Goal: Task Accomplishment & Management: Use online tool/utility

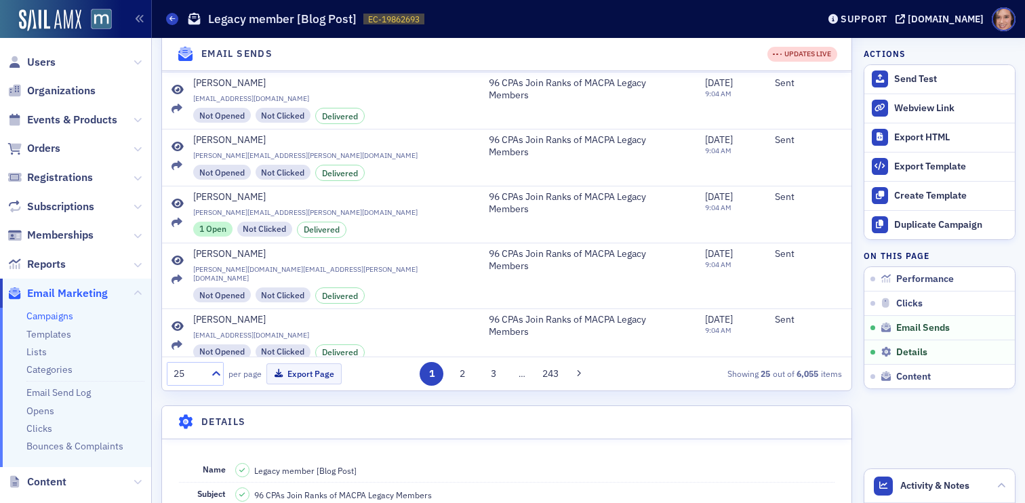
scroll to position [600, 0]
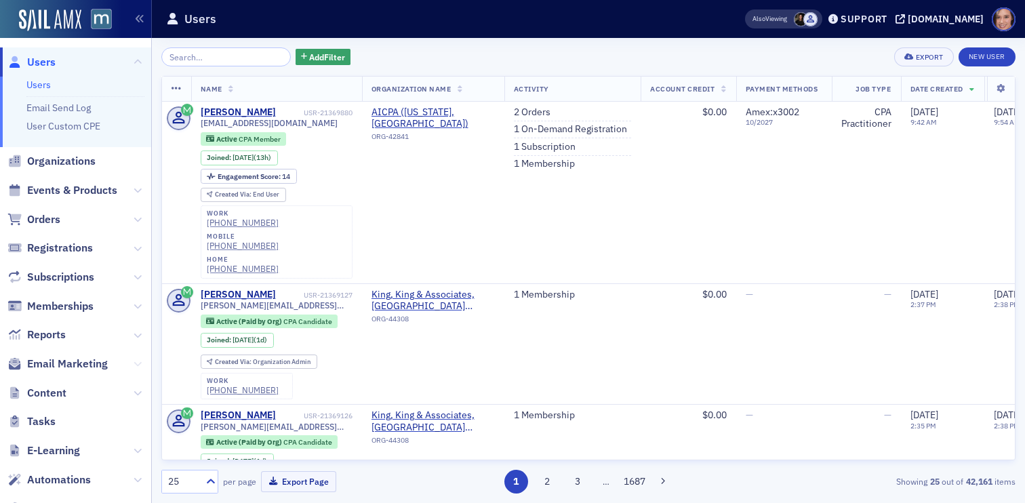
click at [136, 367] on icon at bounding box center [138, 364] width 8 height 8
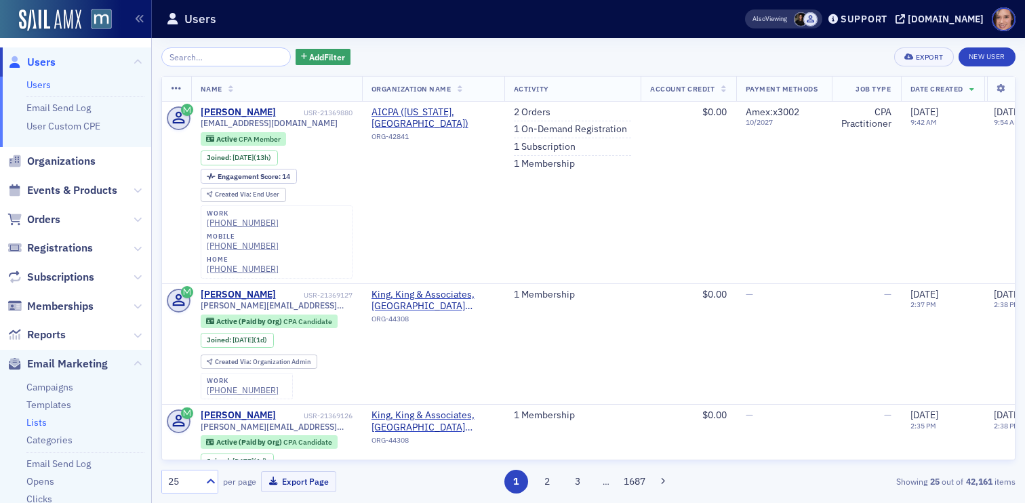
click at [40, 425] on link "Lists" at bounding box center [36, 422] width 20 height 12
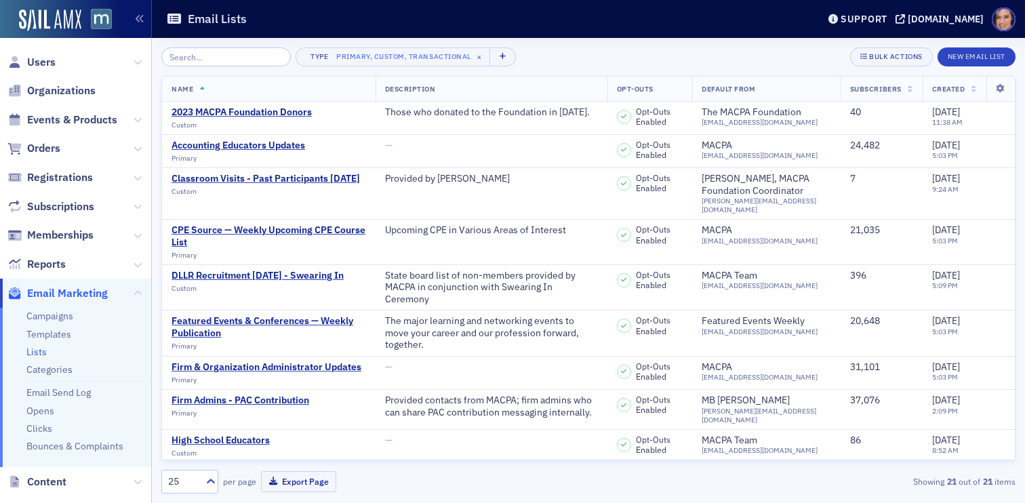
click at [243, 50] on input "search" at bounding box center [226, 56] width 130 height 19
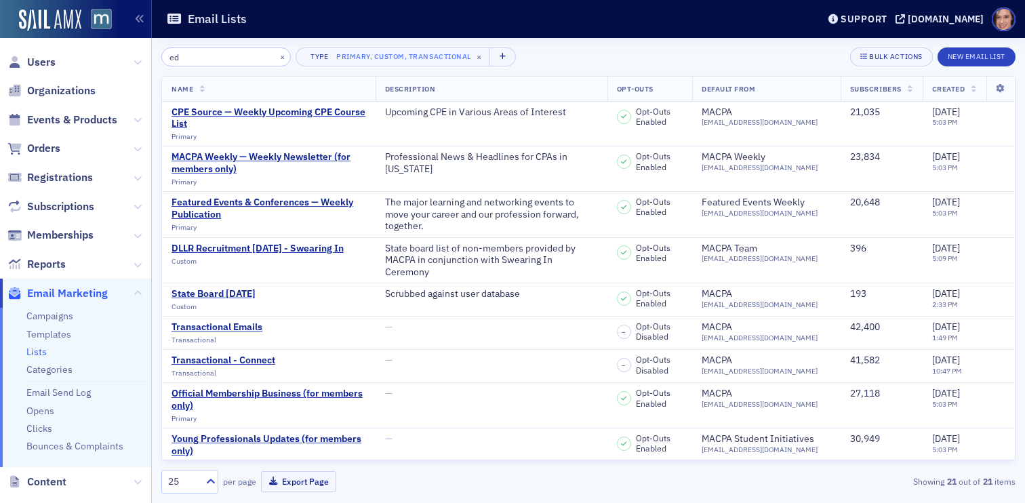
type input "e"
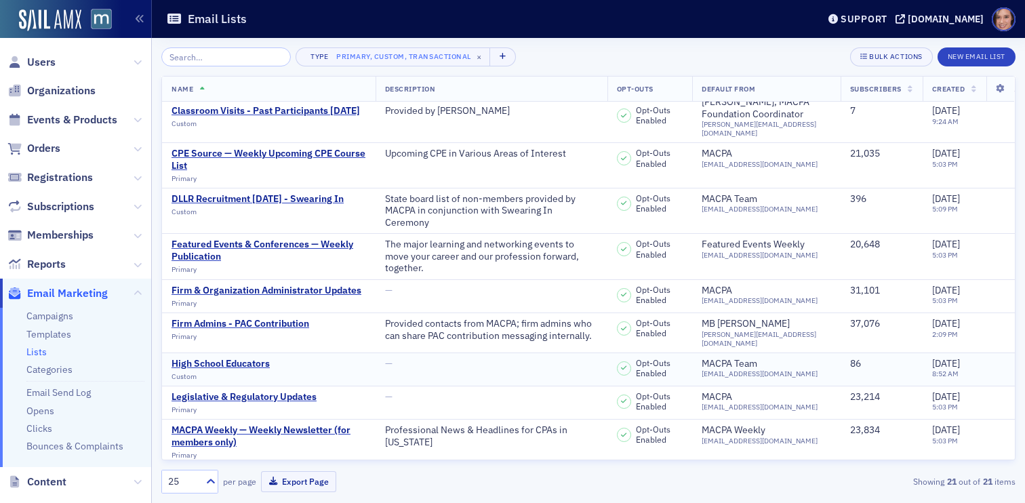
scroll to position [78, 0]
click at [258, 357] on div "High School Educators" at bounding box center [221, 363] width 98 height 12
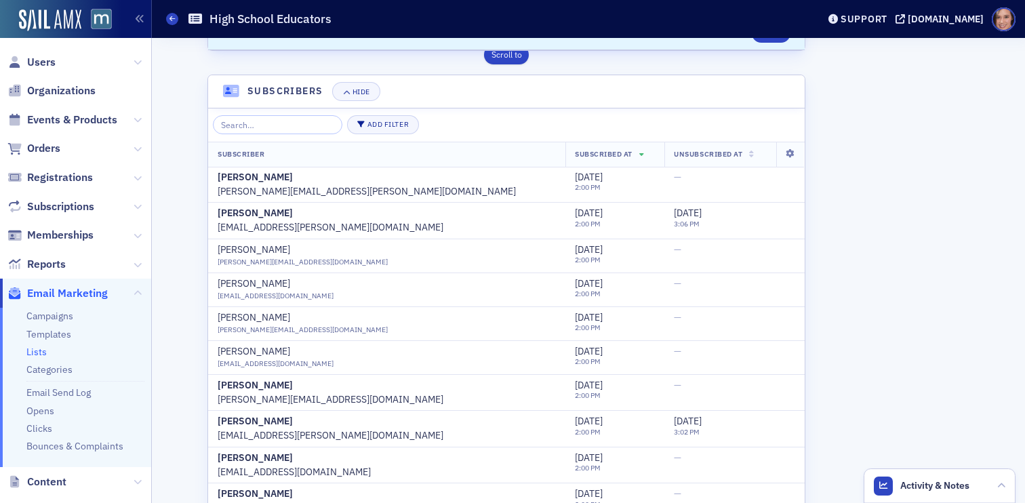
scroll to position [437, 0]
click at [290, 126] on input "search" at bounding box center [278, 125] width 130 height 19
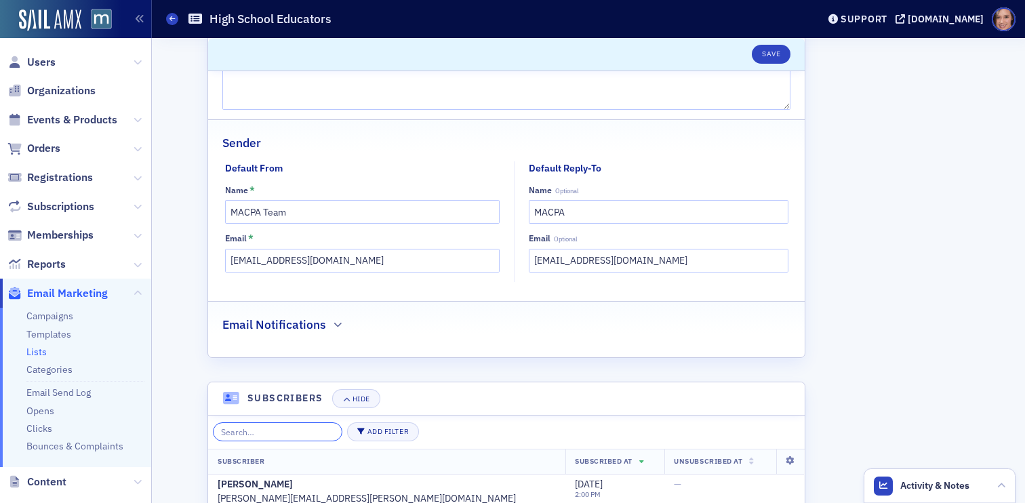
scroll to position [319, 0]
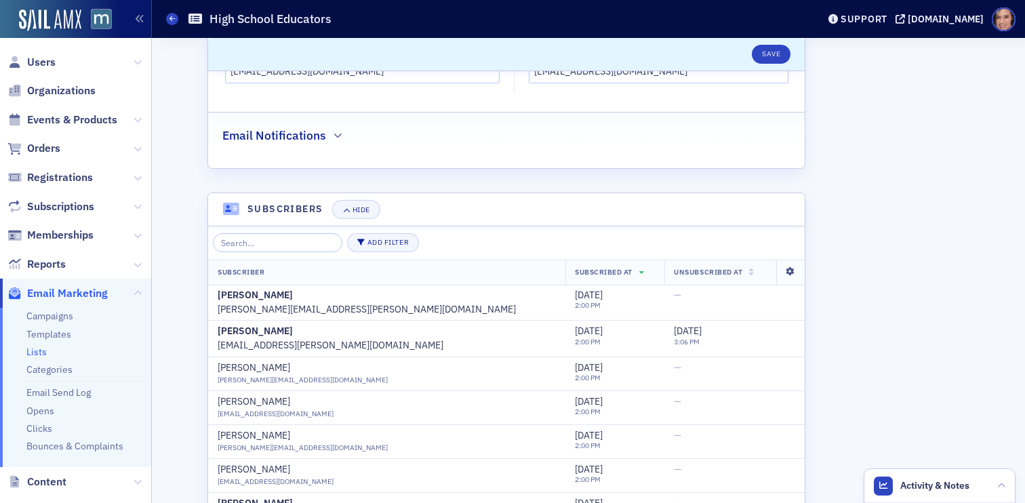
click at [777, 268] on icon at bounding box center [791, 272] width 28 height 8
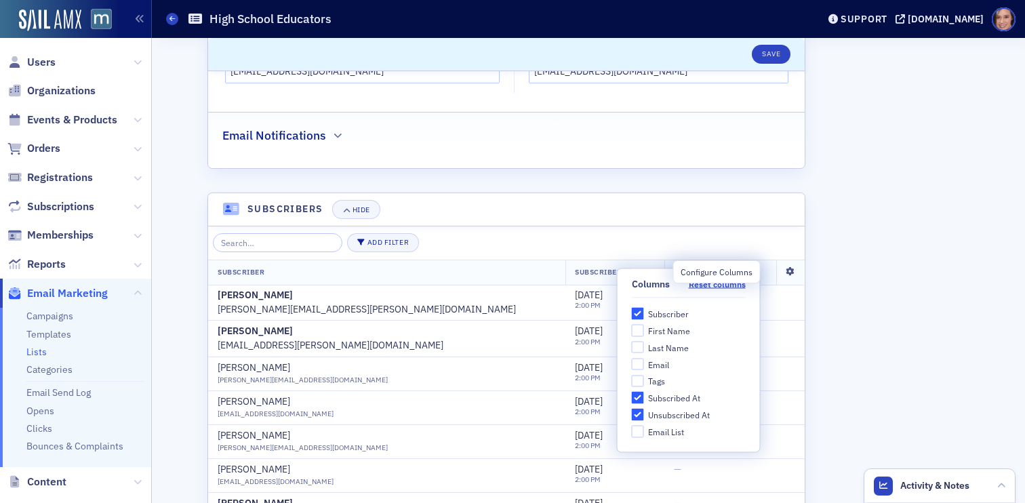
click at [777, 269] on icon at bounding box center [791, 272] width 28 height 8
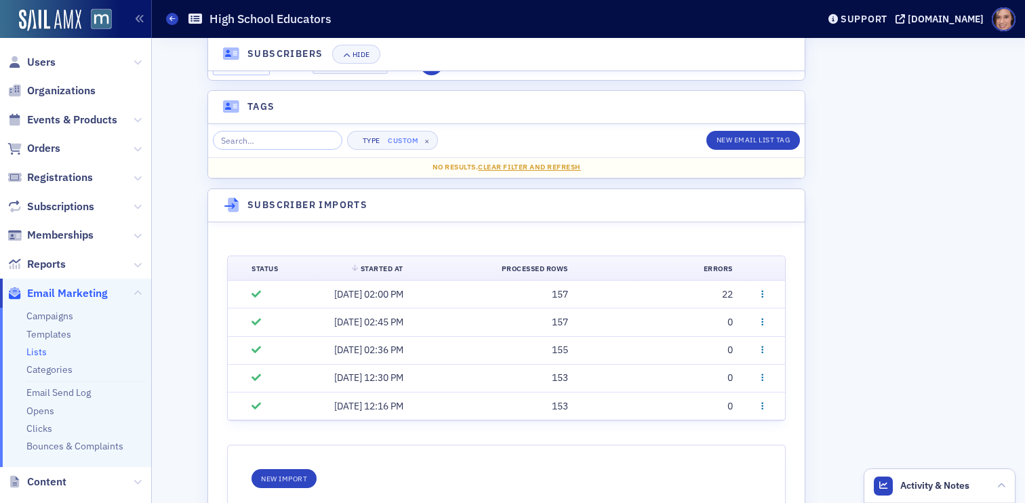
scroll to position [968, 0]
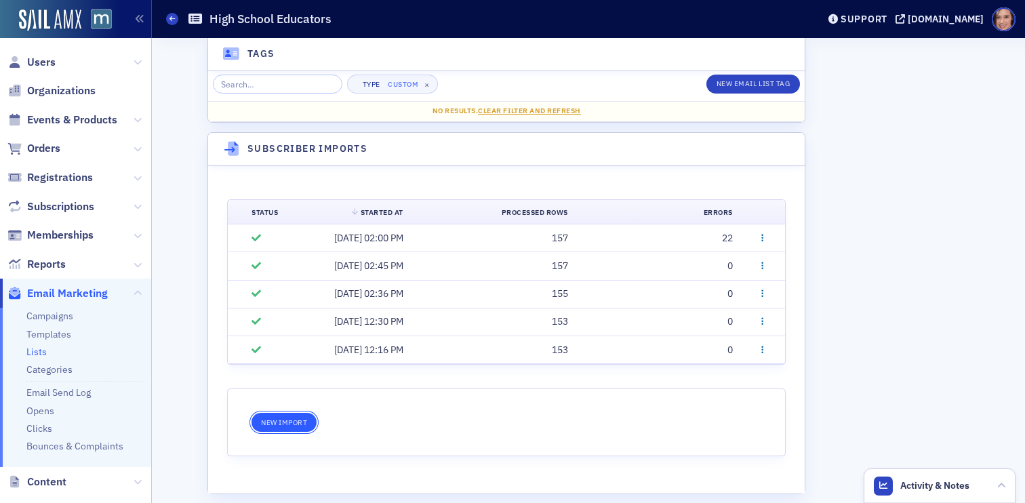
click at [293, 431] on button "New Import" at bounding box center [284, 421] width 65 height 19
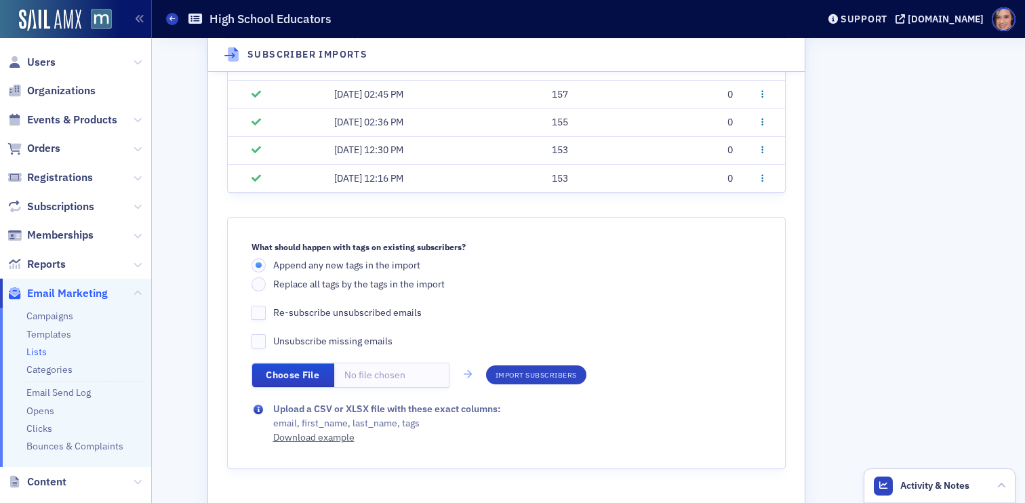
scroll to position [1153, 0]
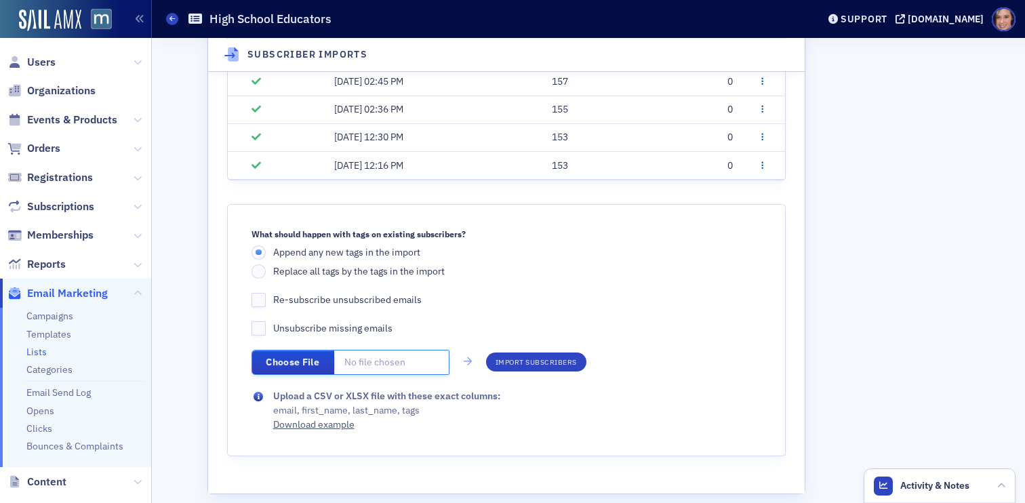
click at [422, 362] on input "file" at bounding box center [351, 362] width 198 height 25
click at [347, 422] on link "Download example" at bounding box center [313, 422] width 81 height 17
click at [292, 366] on input "file" at bounding box center [351, 362] width 198 height 25
type input "C:\fakepath\subscribers-example (4).csv"
click at [554, 368] on button "Import subscribers" at bounding box center [536, 362] width 100 height 19
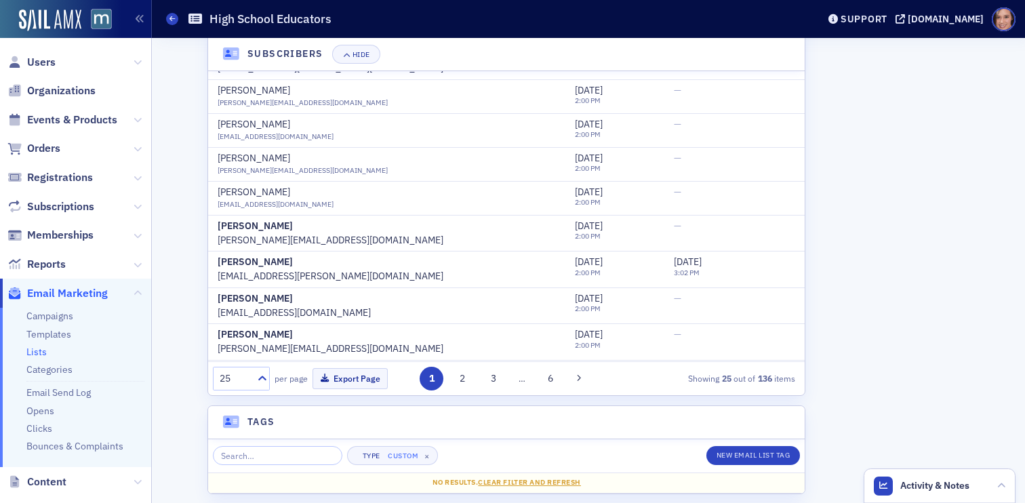
scroll to position [390, 0]
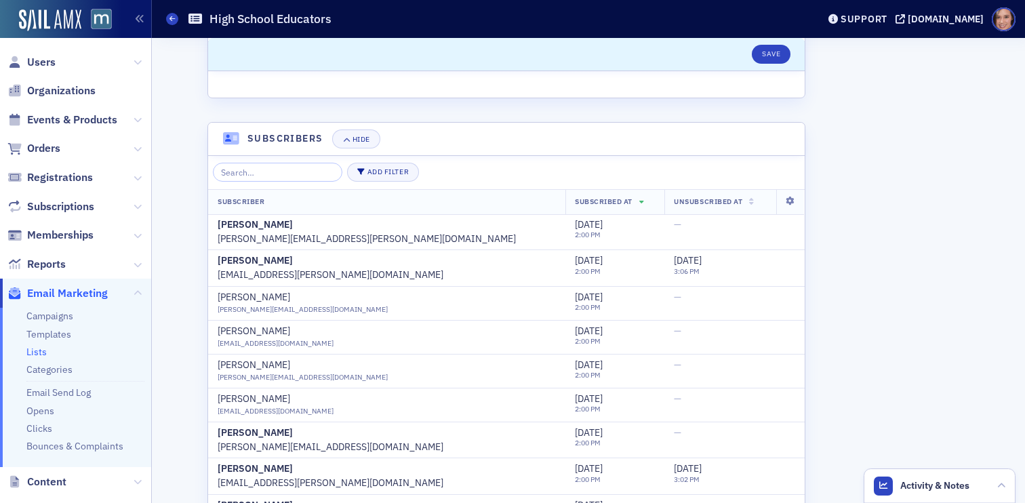
click at [575, 197] on span "Subscribed At" at bounding box center [604, 201] width 58 height 9
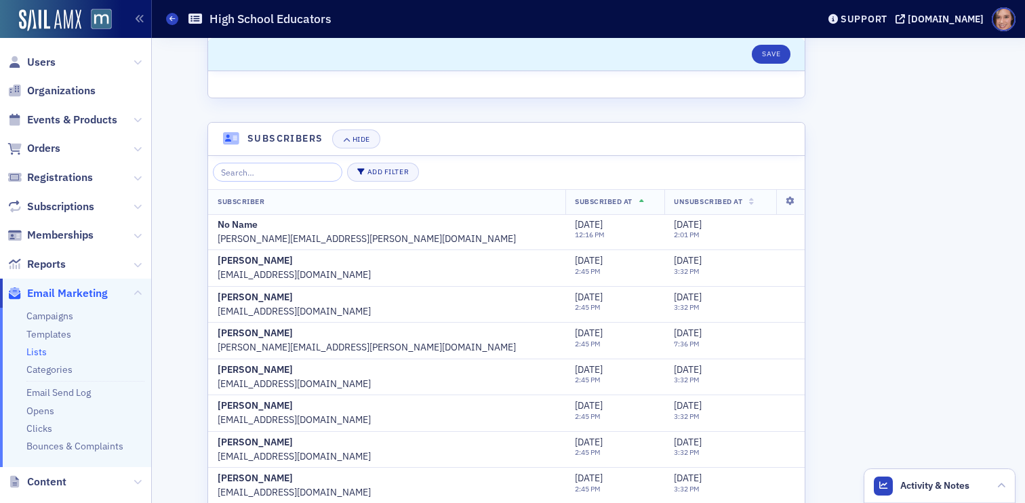
click at [575, 197] on span "Subscribed At" at bounding box center [604, 201] width 58 height 9
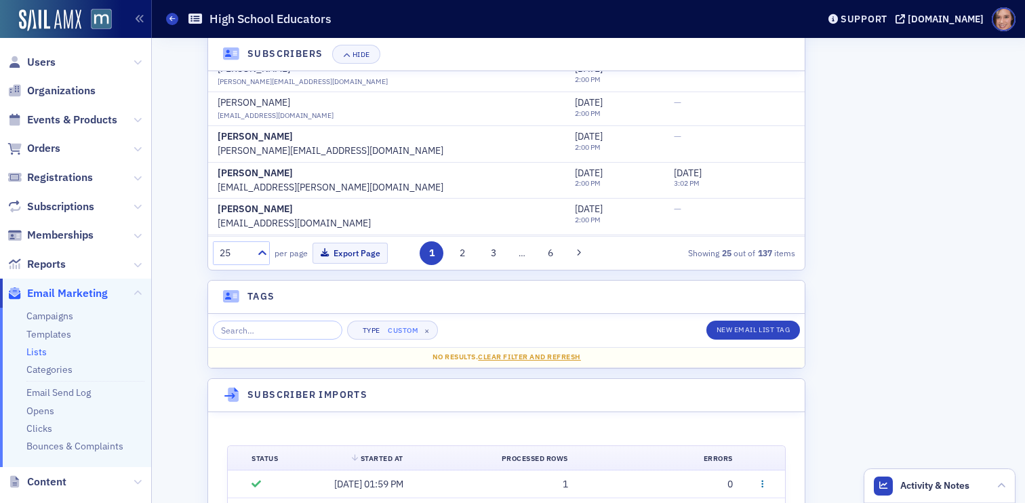
scroll to position [464, 0]
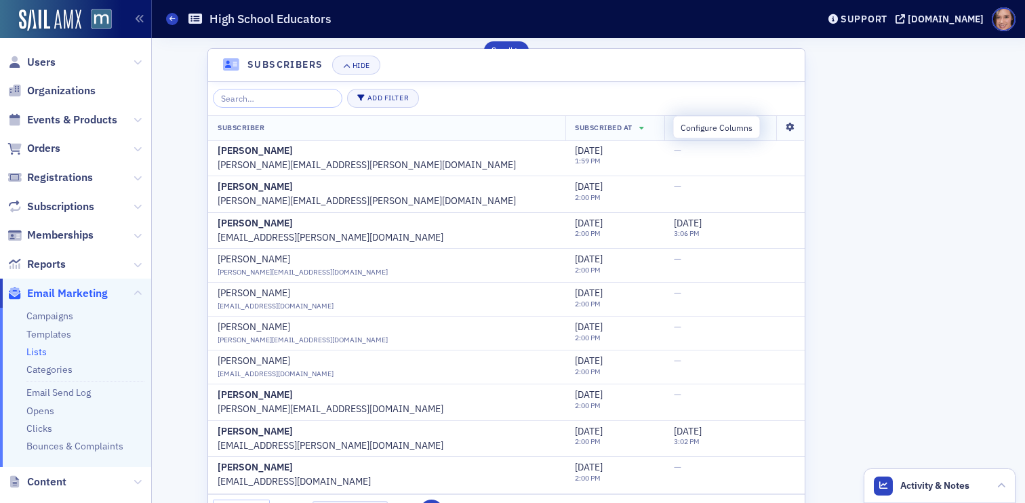
click at [777, 132] on icon at bounding box center [791, 127] width 28 height 8
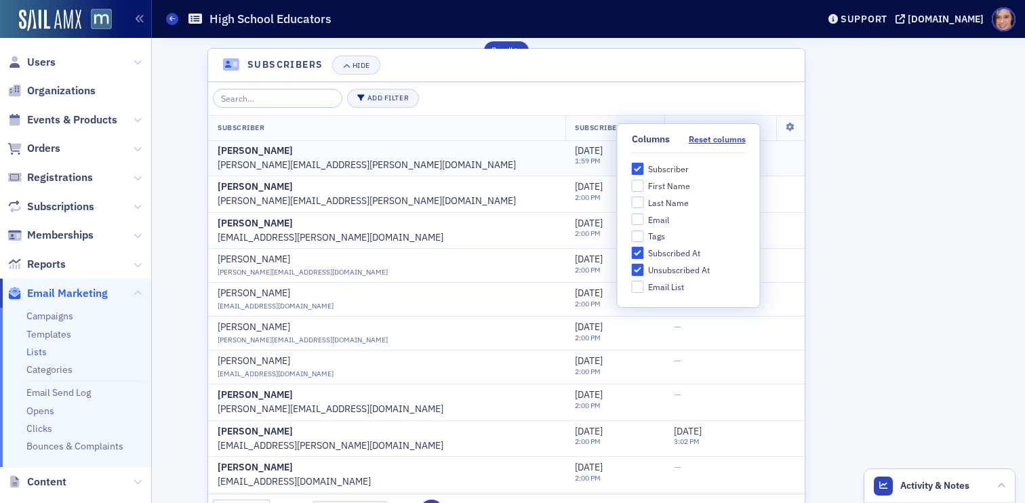
click at [575, 154] on span "[DATE]" at bounding box center [589, 150] width 28 height 12
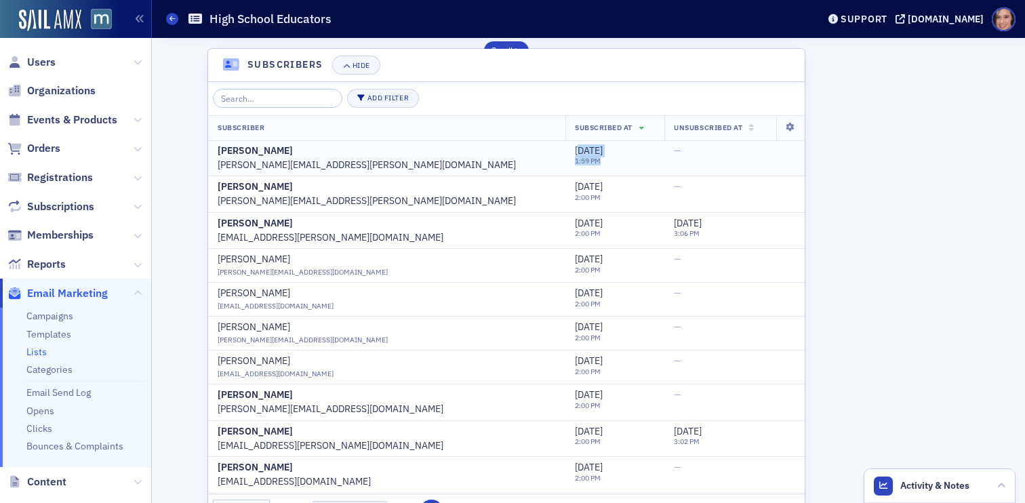
drag, startPoint x: 483, startPoint y: 153, endPoint x: 563, endPoint y: 155, distance: 80.0
click at [575, 155] on div "10/14/2025 1:59 PM" at bounding box center [615, 155] width 80 height 21
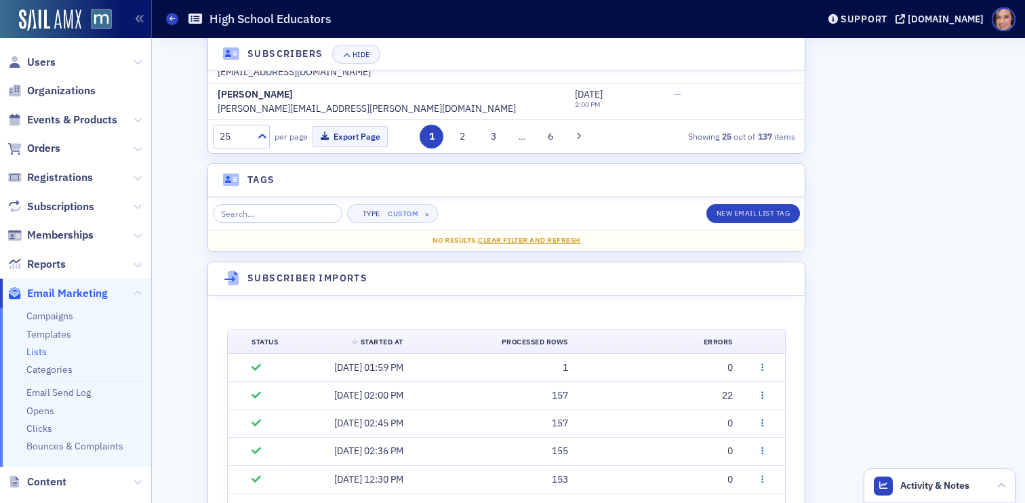
scroll to position [857, 0]
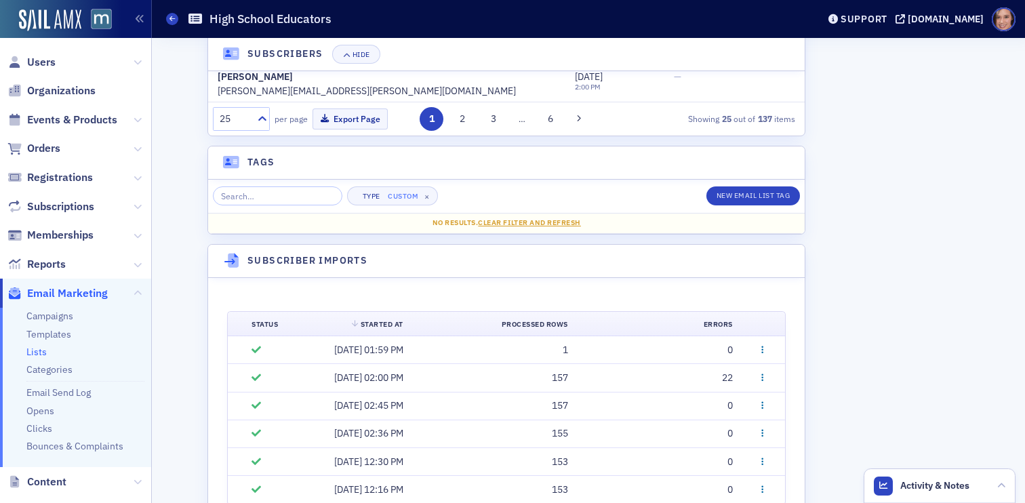
click at [757, 353] on button "button" at bounding box center [763, 349] width 12 height 13
click at [720, 415] on span "Delete" at bounding box center [732, 417] width 24 height 12
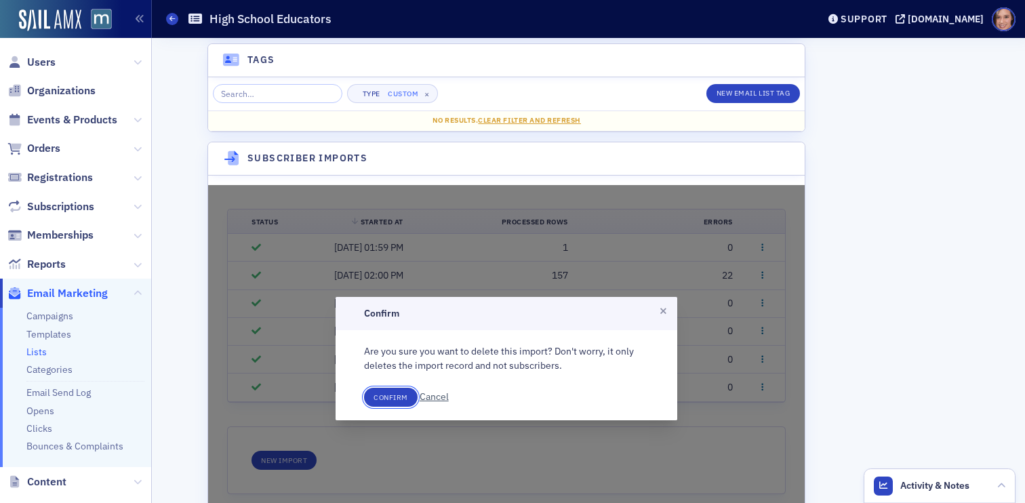
scroll to position [958, 0]
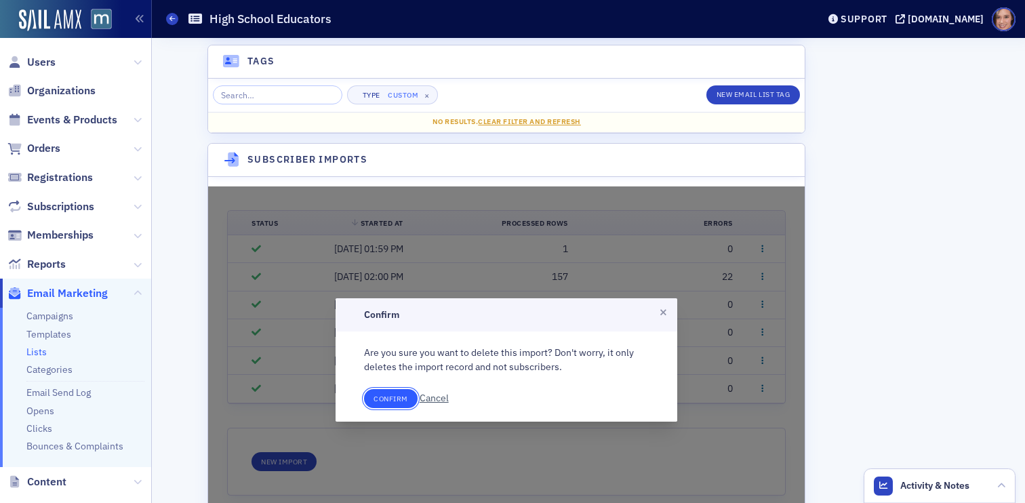
click at [368, 402] on button "Confirm" at bounding box center [391, 398] width 54 height 19
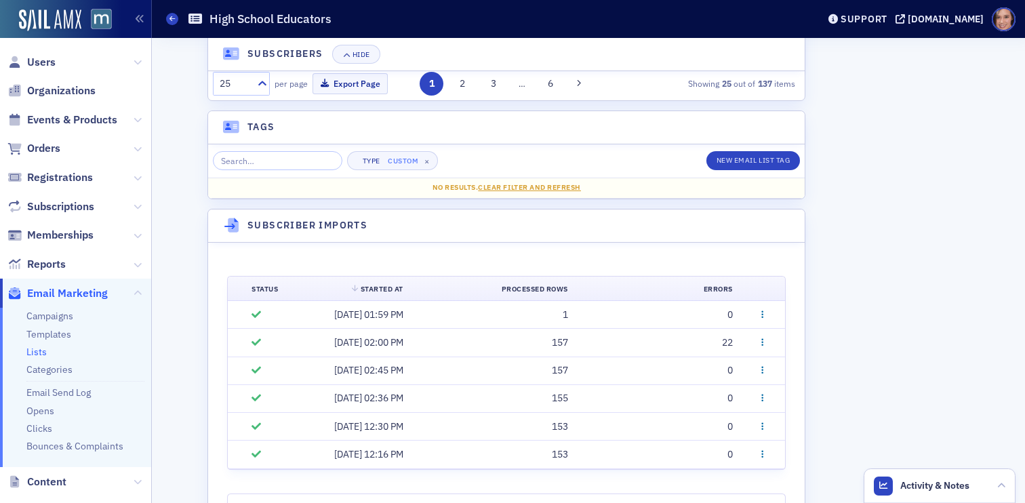
scroll to position [997, 0]
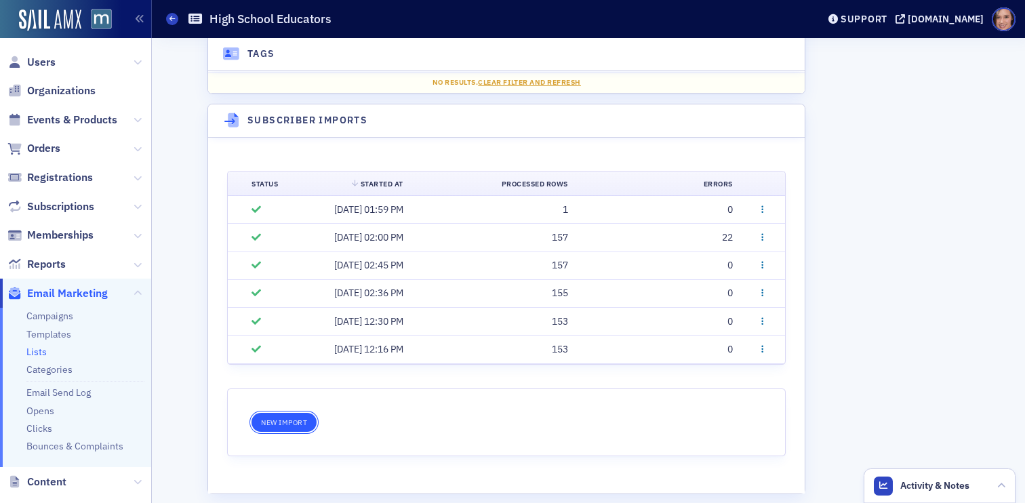
click at [297, 420] on button "New Import" at bounding box center [284, 421] width 65 height 19
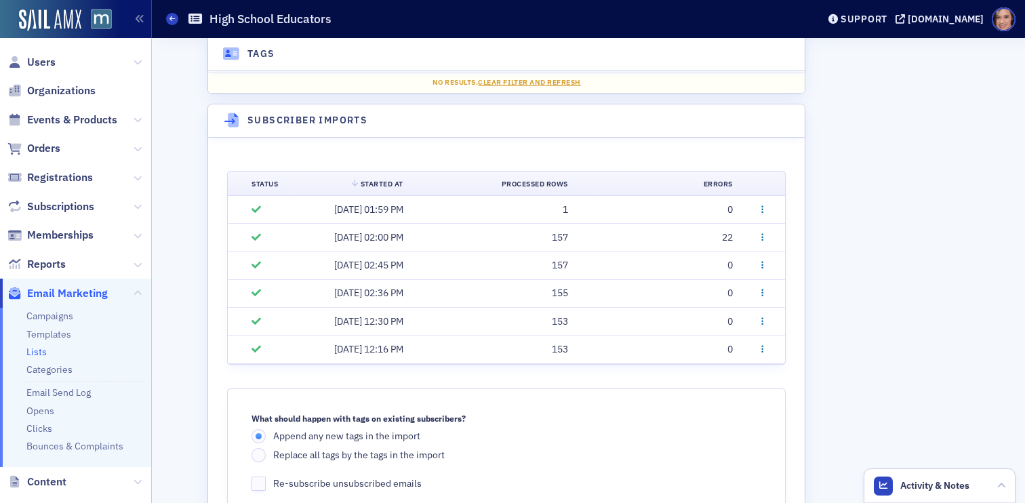
scroll to position [1181, 0]
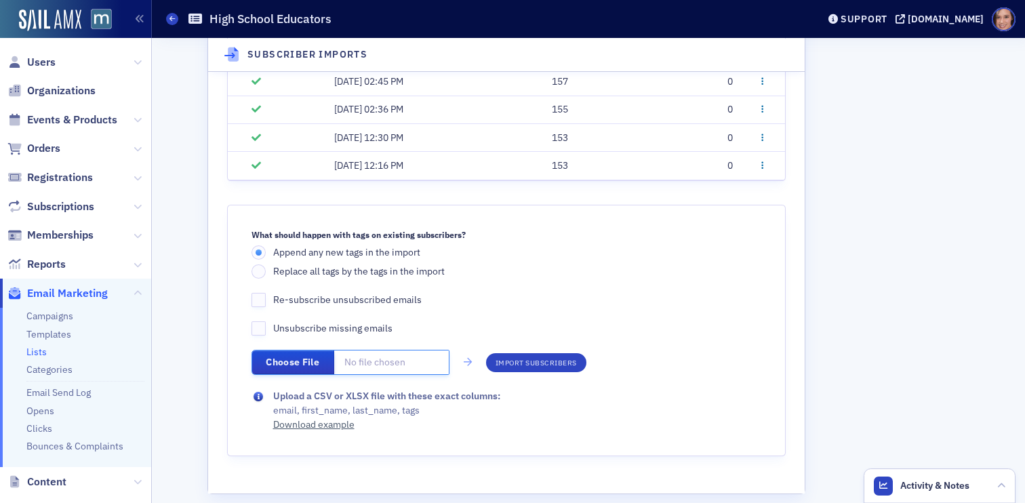
click at [298, 361] on input "file" at bounding box center [351, 362] width 198 height 25
type input "C:\fakepath\subscribers-example (4).csv"
click at [585, 365] on button "Import subscribers" at bounding box center [536, 362] width 100 height 19
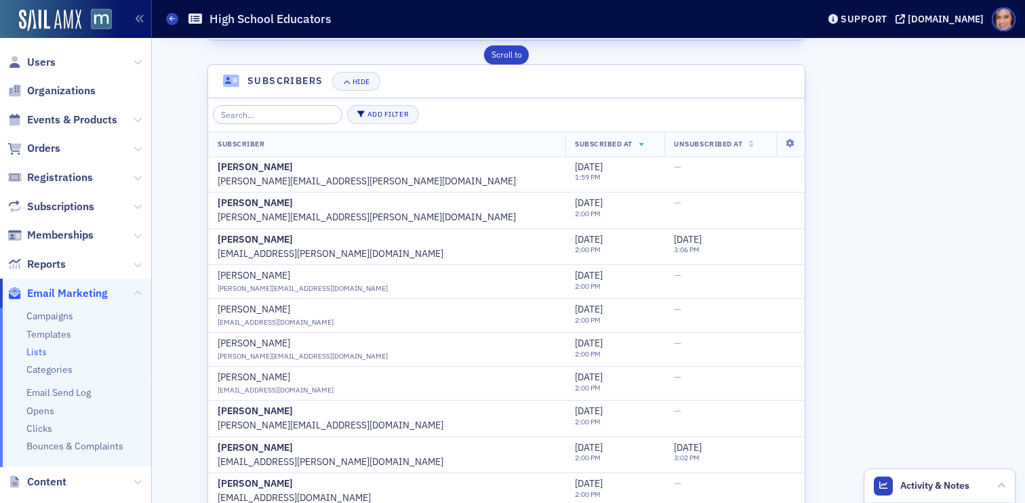
scroll to position [267, 0]
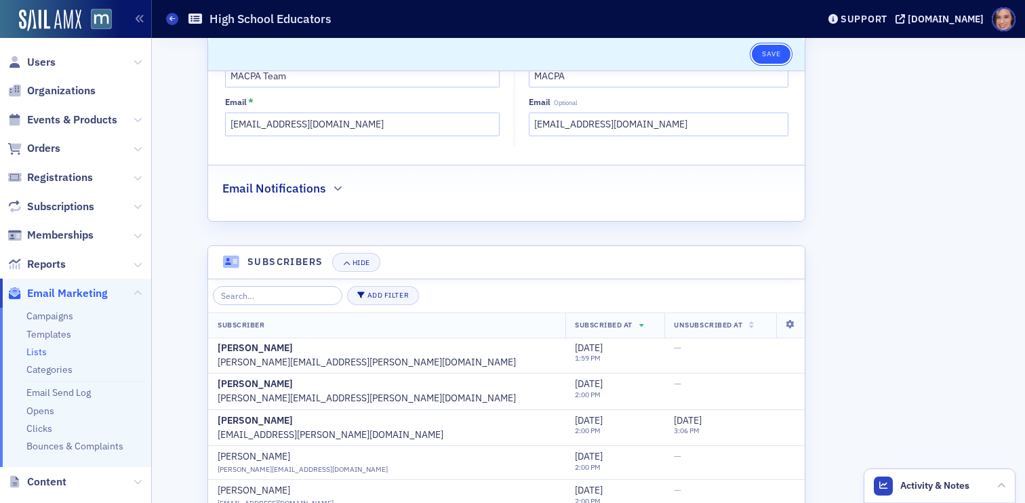
click at [760, 56] on button "Save" at bounding box center [771, 54] width 39 height 19
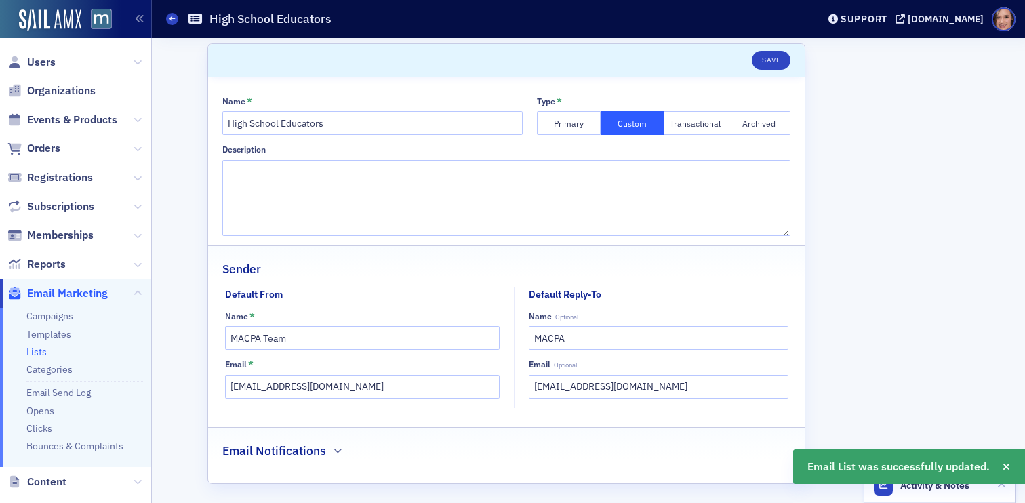
scroll to position [0, 0]
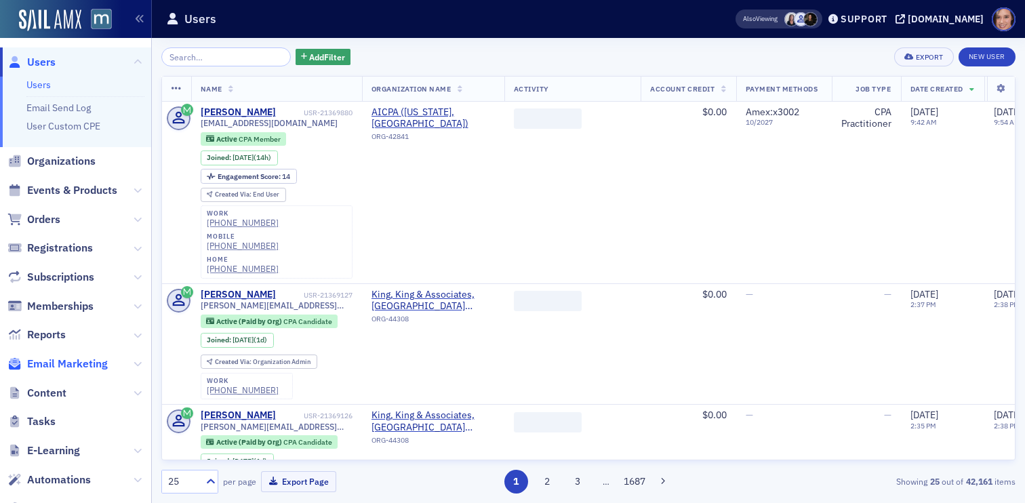
click at [83, 361] on span "Email Marketing" at bounding box center [67, 364] width 81 height 15
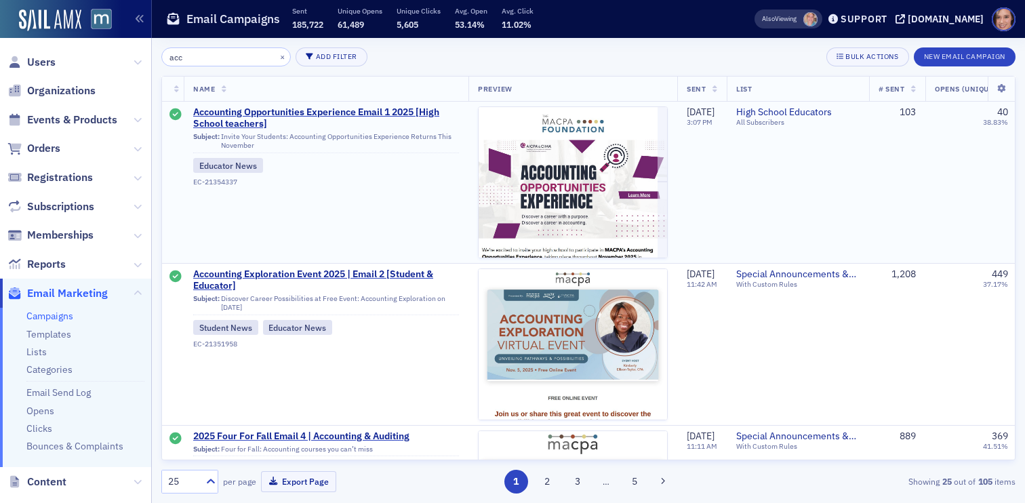
scroll to position [0, 1]
type input "acc"
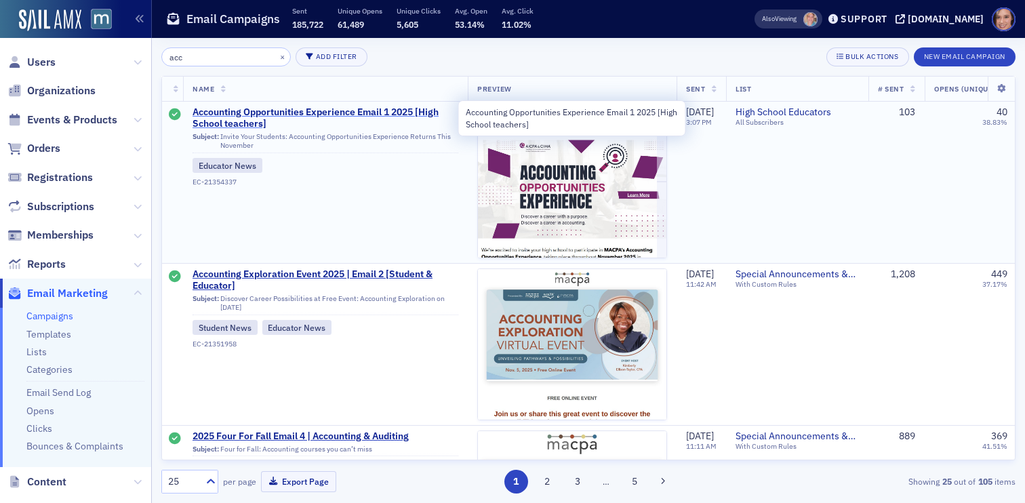
click at [422, 112] on span "Accounting Opportunities Experience Email 1 2025 [High School teachers]" at bounding box center [326, 118] width 266 height 24
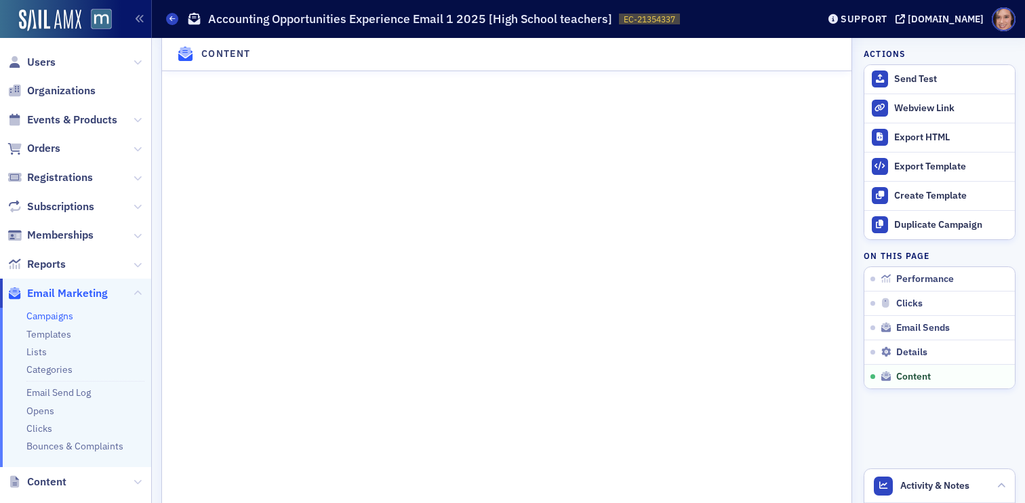
scroll to position [1870, 0]
click at [928, 168] on div "Export Template" at bounding box center [952, 167] width 114 height 12
click at [927, 138] on div "Export HTML" at bounding box center [952, 138] width 114 height 12
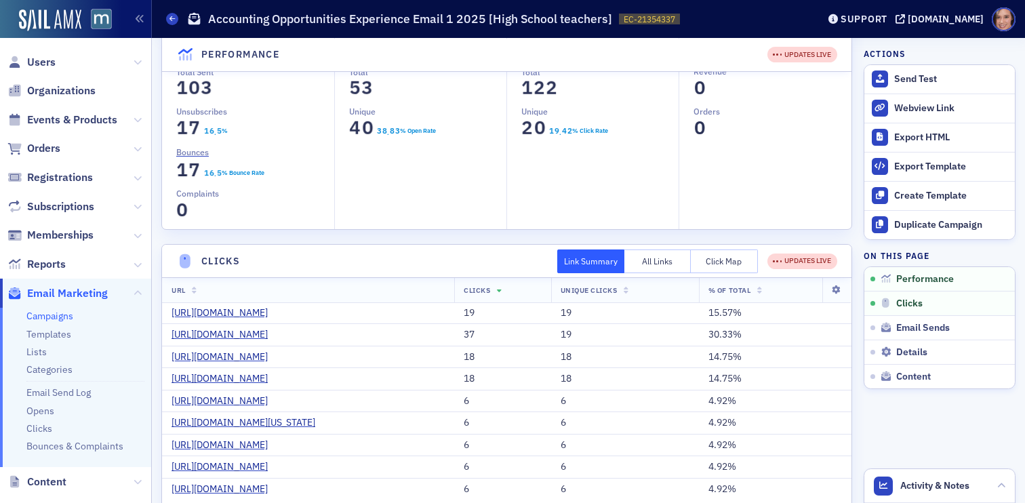
scroll to position [0, 0]
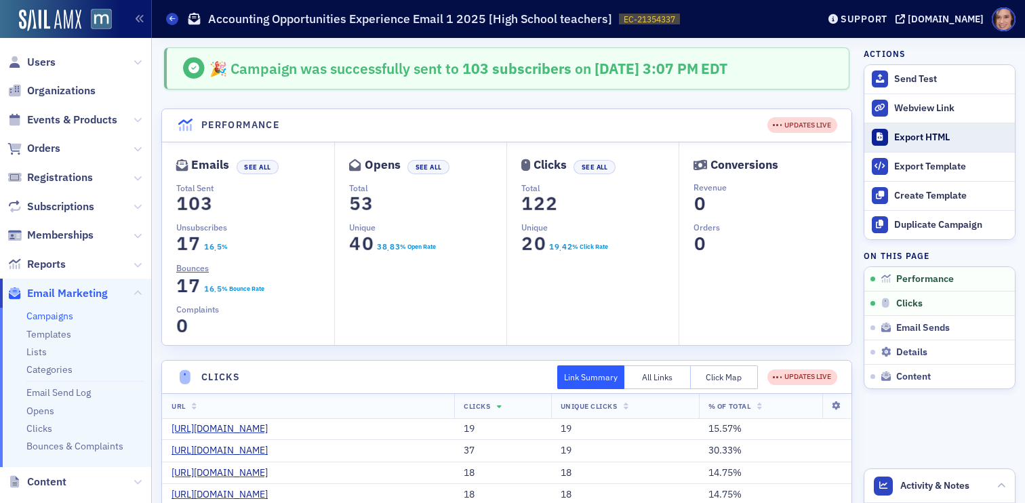
click at [897, 142] on div "Export HTML" at bounding box center [952, 138] width 114 height 12
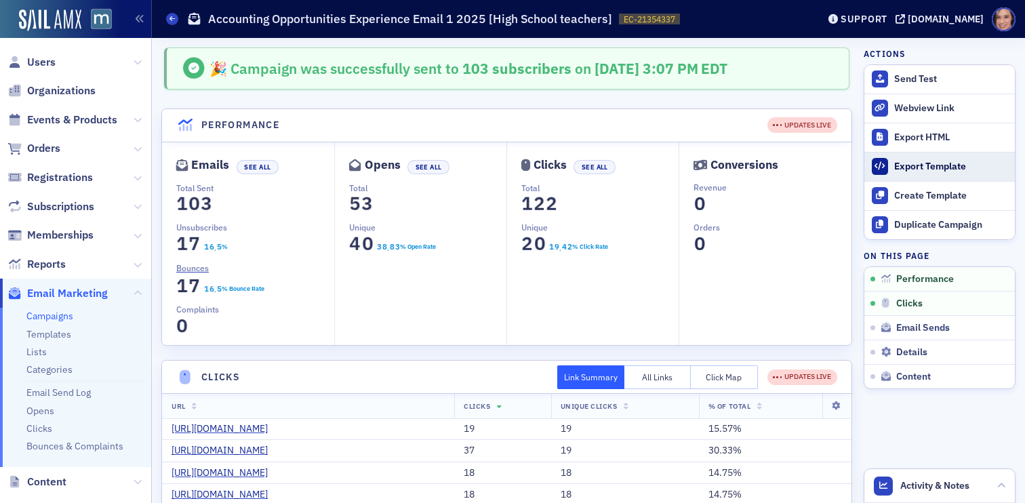
click at [958, 166] on div "Export Template" at bounding box center [952, 167] width 114 height 12
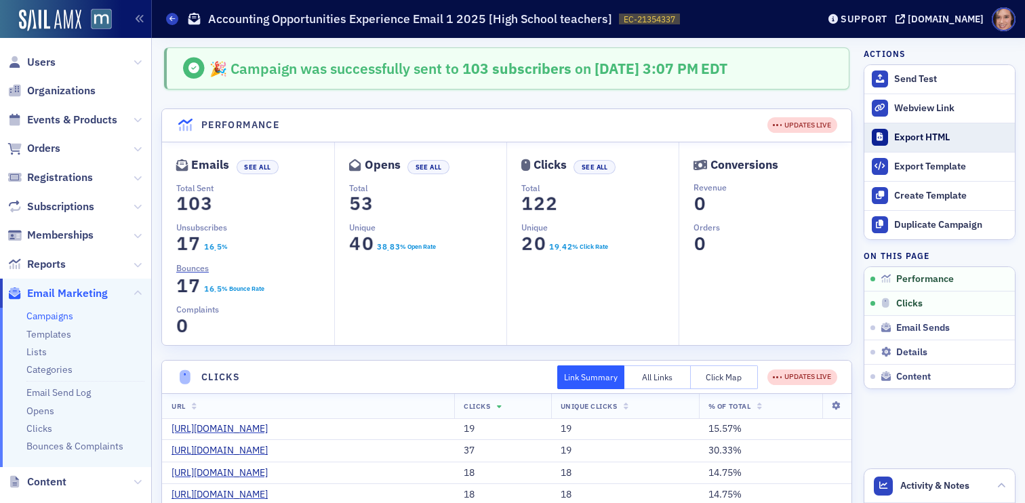
click at [925, 140] on div "Export HTML" at bounding box center [952, 138] width 114 height 12
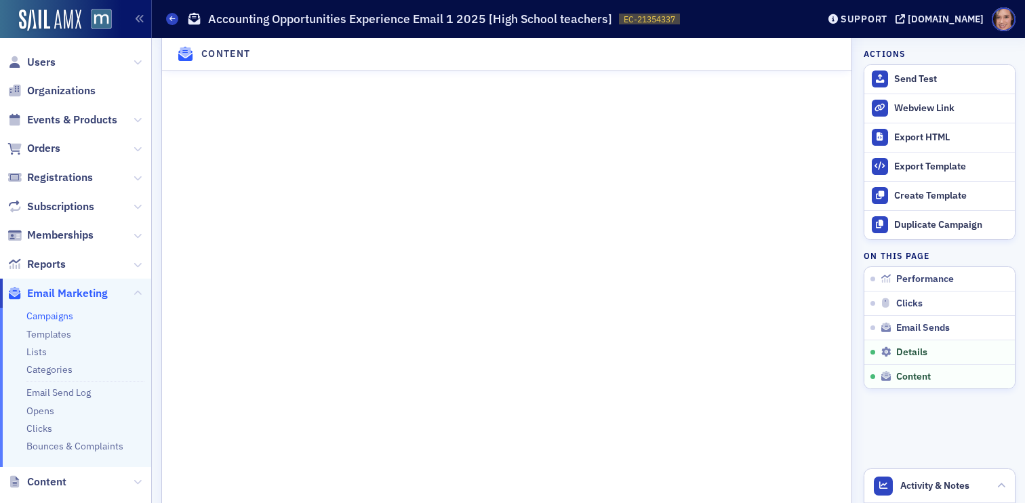
scroll to position [2026, 0]
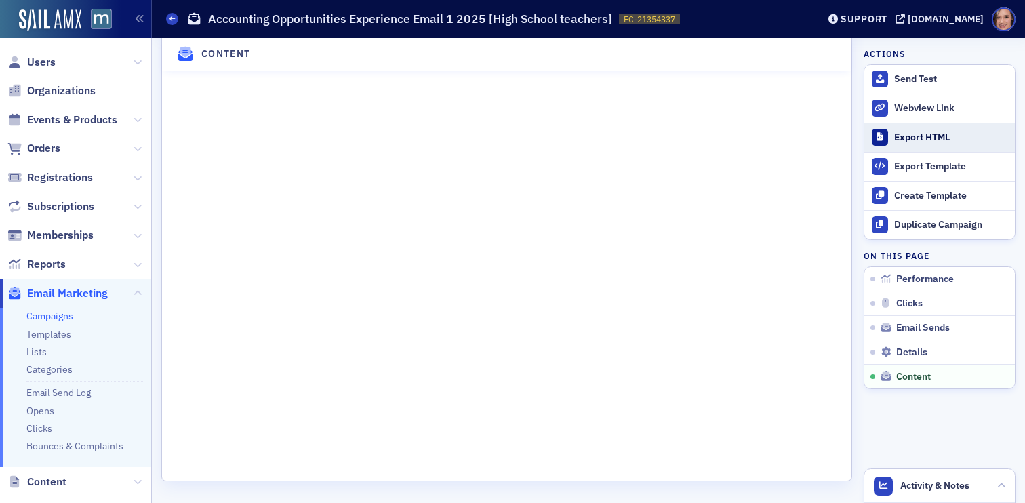
click at [0, 0] on div "Users Organizations Events & Products Orders Registrations Subscriptions Member…" at bounding box center [512, 251] width 1025 height 503
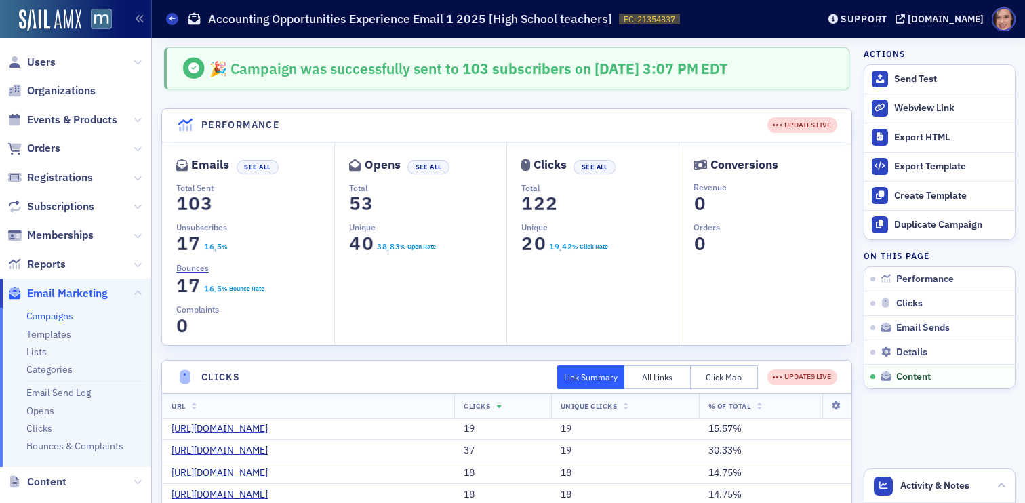
scroll to position [2026, 0]
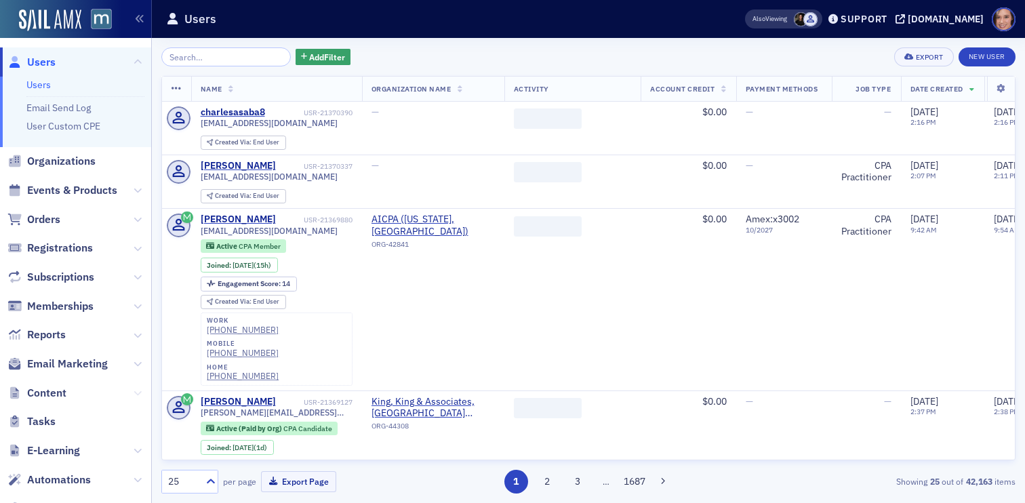
click at [137, 395] on icon at bounding box center [138, 393] width 8 height 8
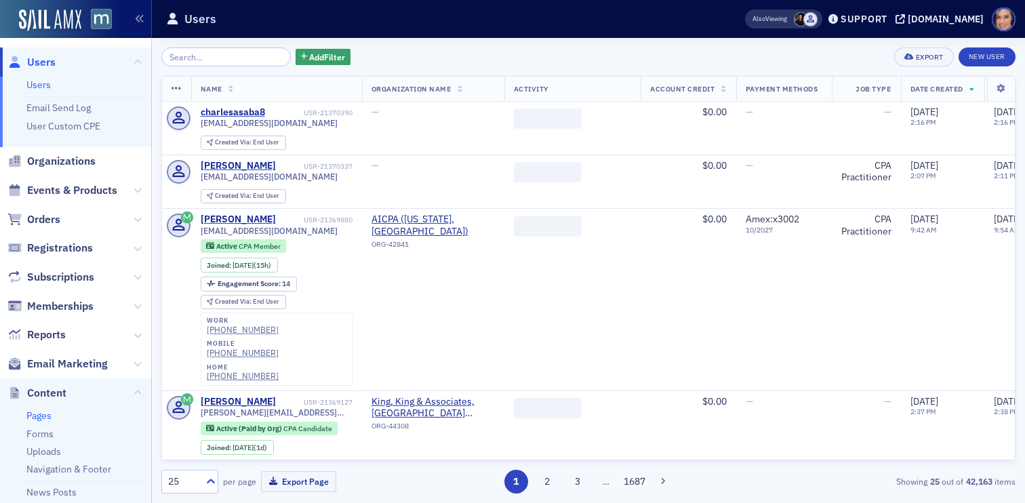
click at [37, 420] on link "Pages" at bounding box center [38, 416] width 25 height 12
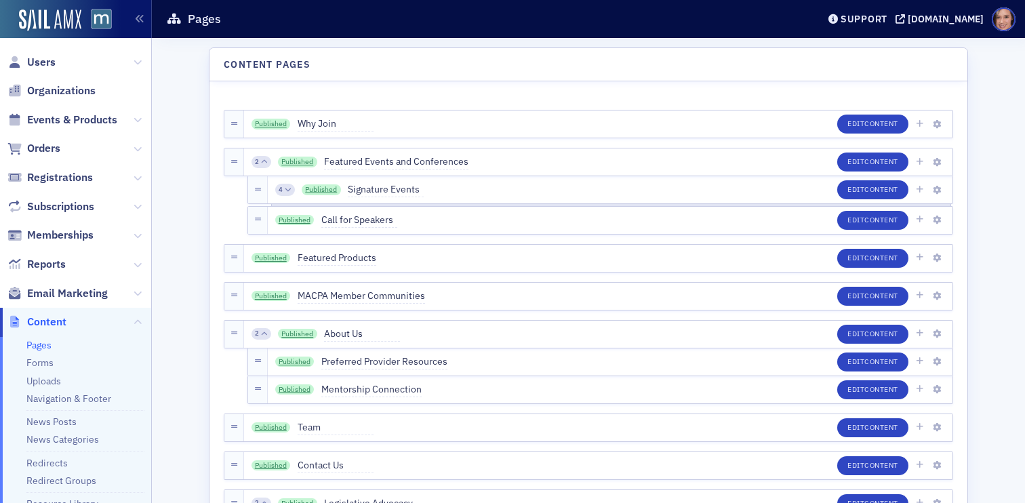
click at [39, 346] on link "Pages" at bounding box center [38, 345] width 25 height 12
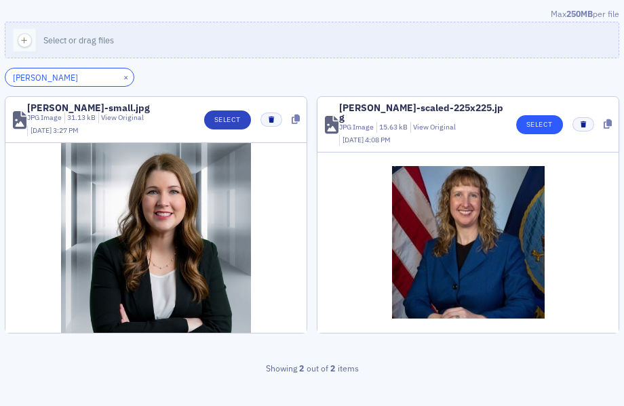
type input "[PERSON_NAME]"
click at [546, 120] on button "Select" at bounding box center [539, 124] width 47 height 19
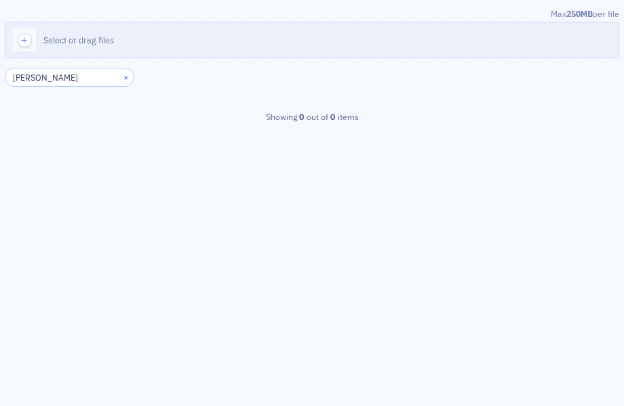
type input "[PERSON_NAME]"
click at [120, 79] on button "×" at bounding box center [126, 77] width 12 height 12
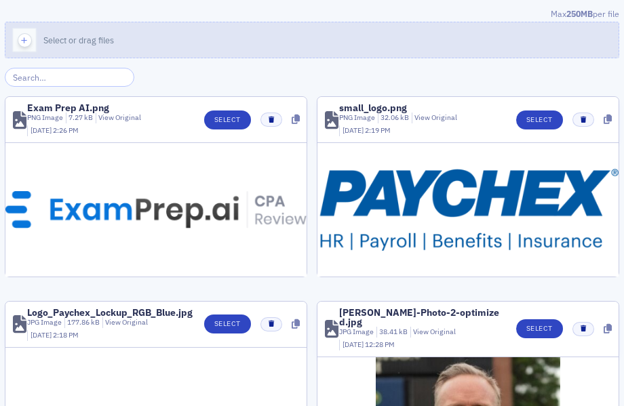
click at [279, 47] on button "Select or drag files" at bounding box center [312, 40] width 614 height 37
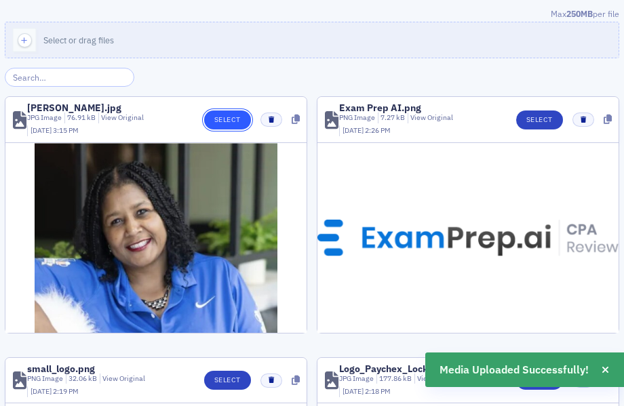
click at [215, 117] on button "Select" at bounding box center [227, 120] width 47 height 19
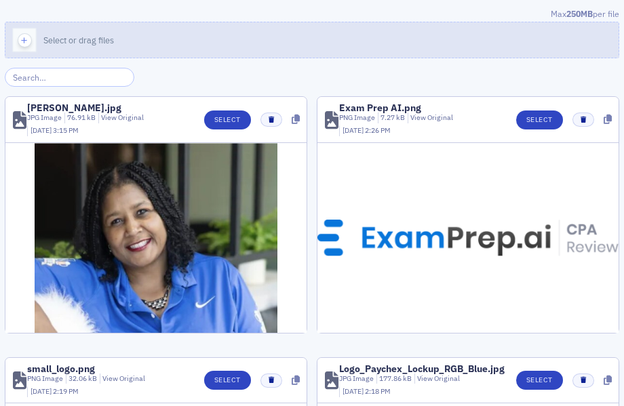
click at [262, 52] on button "Select or drag files" at bounding box center [312, 40] width 614 height 37
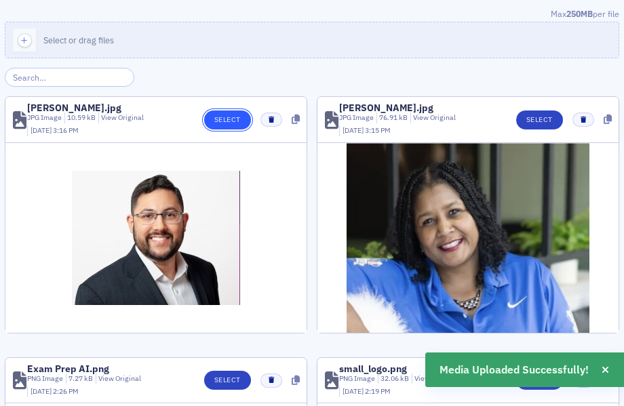
click at [218, 119] on button "Select" at bounding box center [227, 120] width 47 height 19
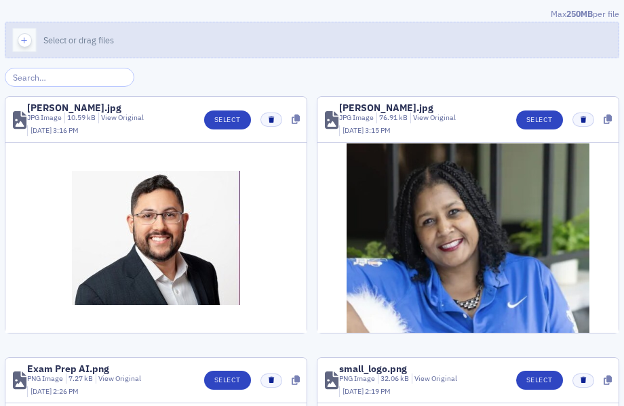
click at [222, 35] on button "Select or drag files" at bounding box center [312, 40] width 614 height 37
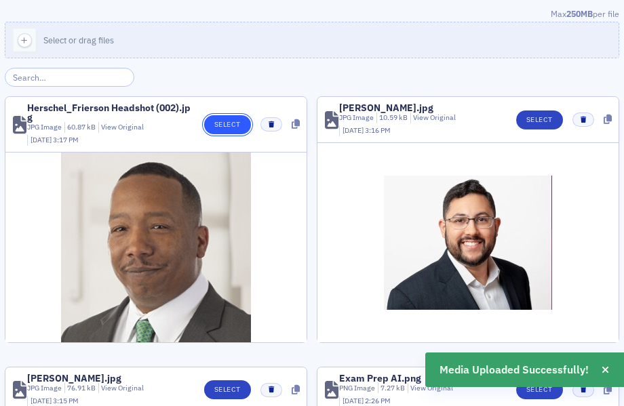
click at [227, 128] on button "Select" at bounding box center [227, 124] width 47 height 19
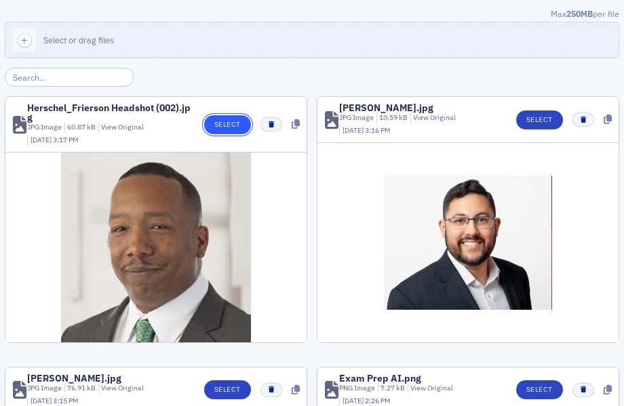
click at [224, 129] on button "Select" at bounding box center [227, 124] width 47 height 19
click at [233, 128] on button "Select" at bounding box center [227, 124] width 47 height 19
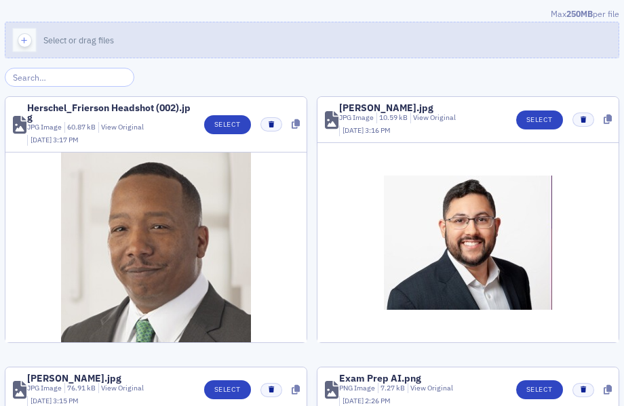
click at [150, 31] on button "Select or drag files" at bounding box center [312, 40] width 614 height 37
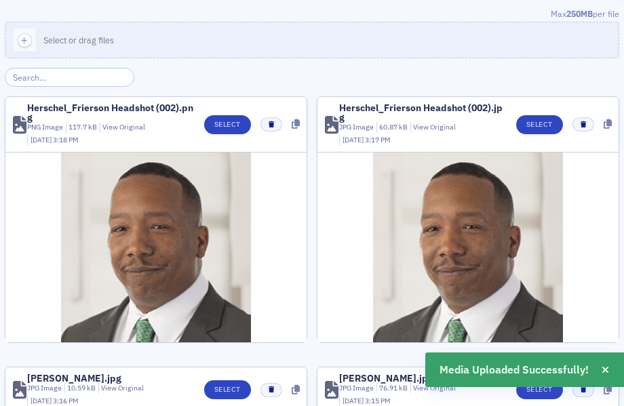
click at [234, 113] on header "Herschel_Frierson Headshot (002).png PNG Image 117.7 kB View Original 10/14/202…" at bounding box center [155, 125] width 301 height 56
click at [233, 120] on button "Select" at bounding box center [227, 124] width 47 height 19
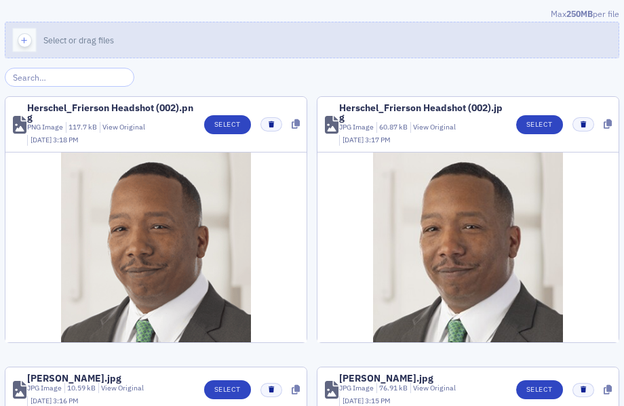
click at [182, 41] on button "Select or drag files" at bounding box center [312, 40] width 614 height 37
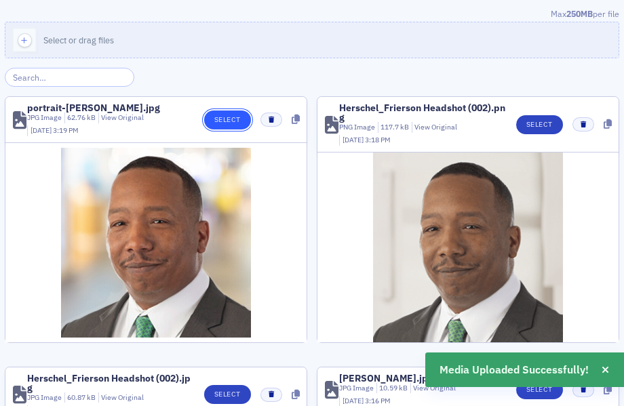
click at [227, 115] on button "Select" at bounding box center [227, 120] width 47 height 19
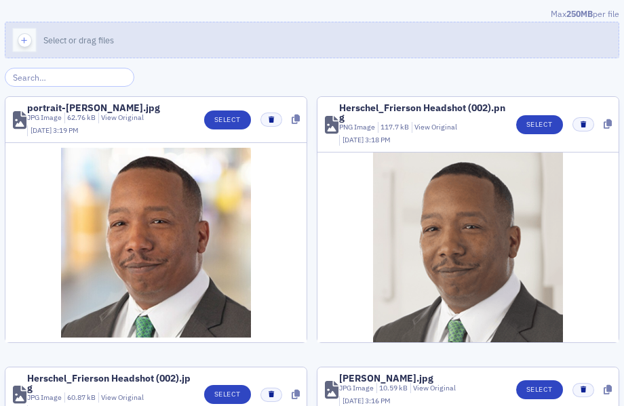
click at [209, 37] on button "Select or drag files" at bounding box center [312, 40] width 614 height 37
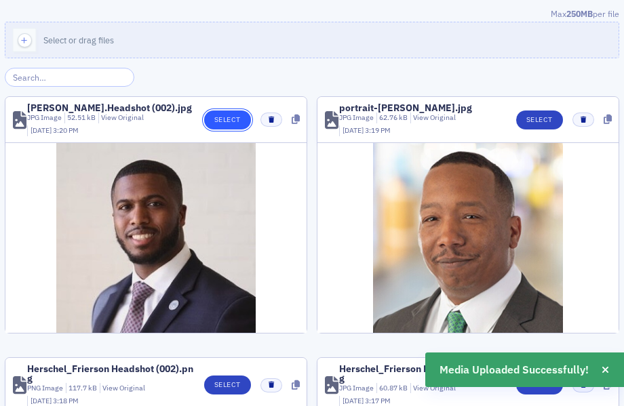
click at [233, 123] on button "Select" at bounding box center [227, 120] width 47 height 19
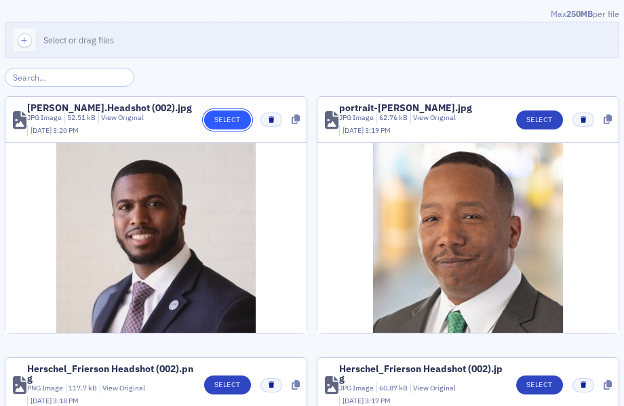
click at [230, 118] on button "Select" at bounding box center [227, 120] width 47 height 19
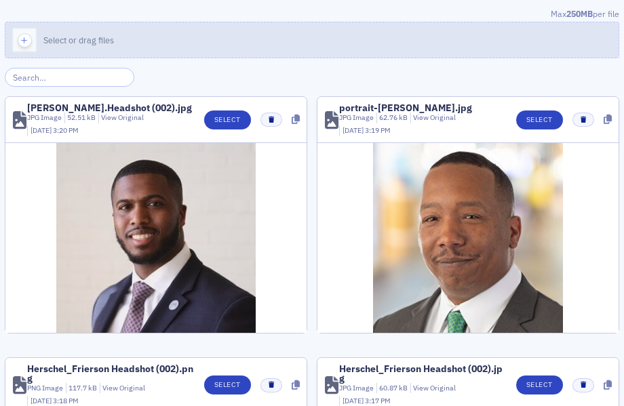
click at [212, 43] on button "Select or drag files" at bounding box center [312, 40] width 614 height 37
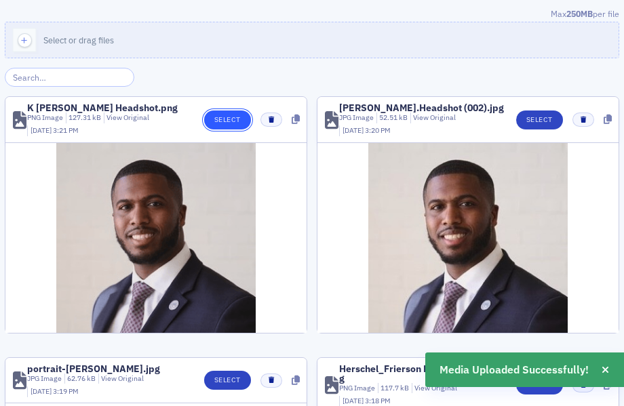
click at [231, 118] on button "Select" at bounding box center [227, 120] width 47 height 19
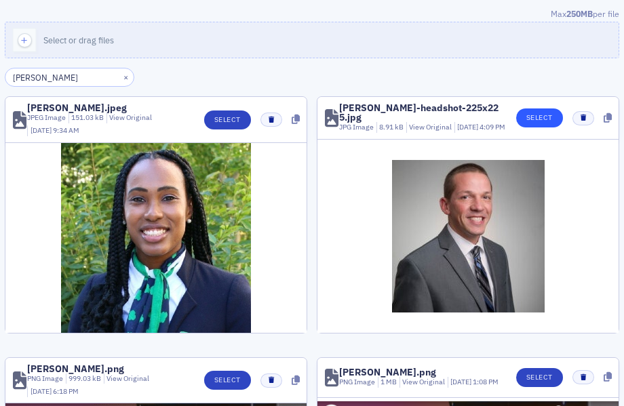
type input "[PERSON_NAME]"
click at [544, 123] on button "Select" at bounding box center [539, 118] width 47 height 19
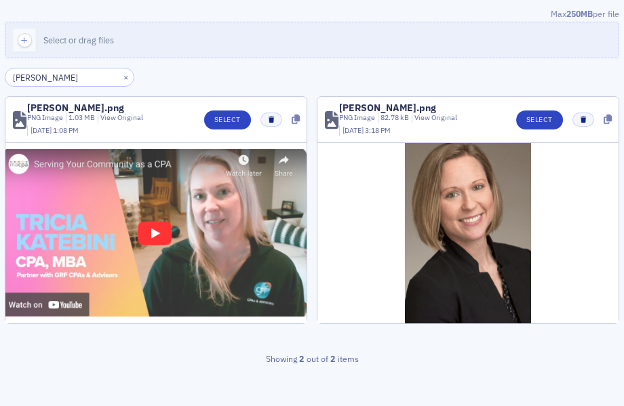
type input "tricia"
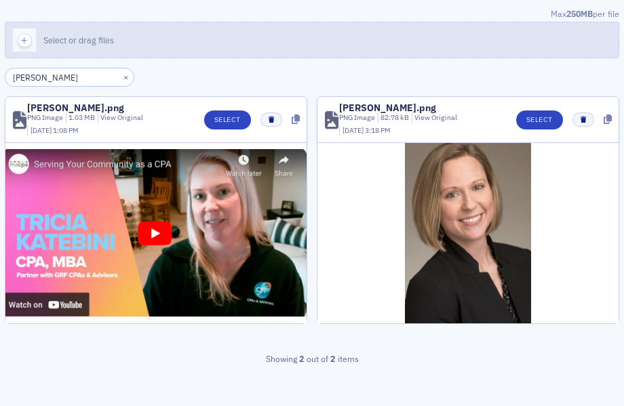
click at [79, 44] on span "Select or drag files" at bounding box center [78, 40] width 71 height 11
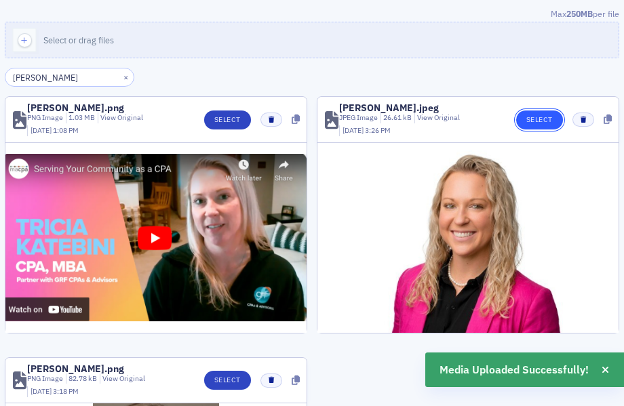
click at [535, 122] on button "Select" at bounding box center [539, 120] width 47 height 19
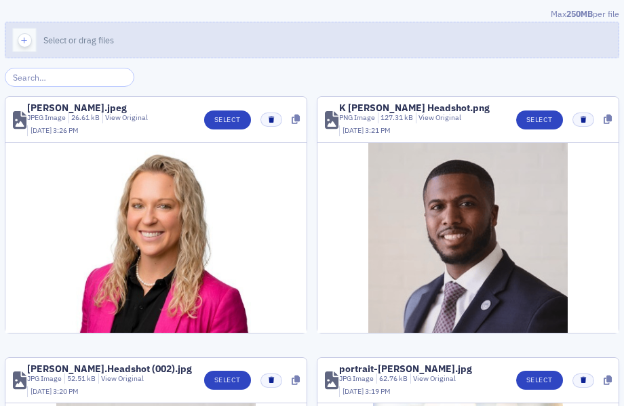
click at [207, 43] on button "Select or drag files" at bounding box center [312, 40] width 614 height 37
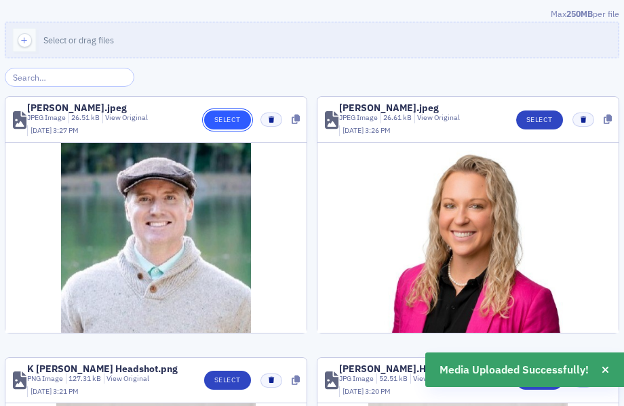
click at [217, 118] on button "Select" at bounding box center [227, 120] width 47 height 19
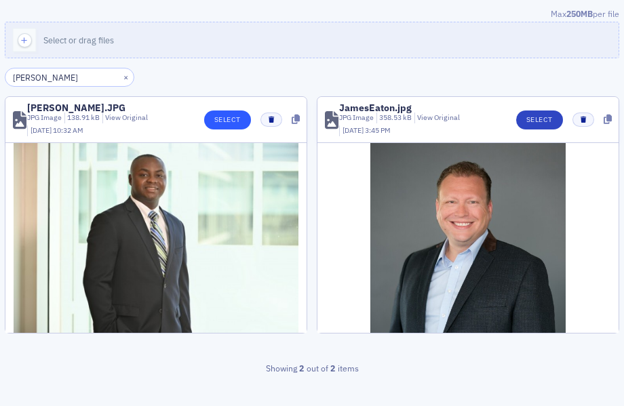
type input "[PERSON_NAME]"
click at [225, 123] on button "Select" at bounding box center [227, 120] width 47 height 19
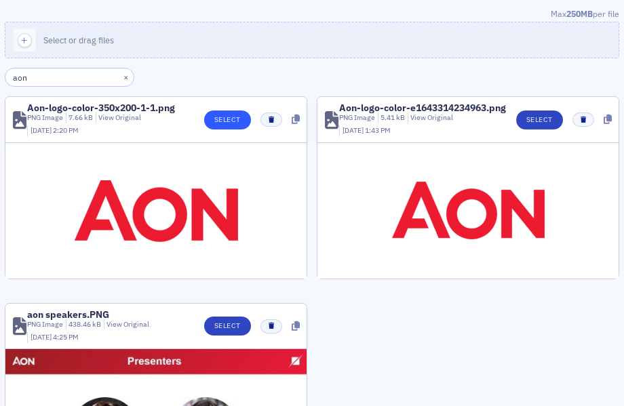
type input "aon"
click at [231, 125] on button "Select" at bounding box center [227, 120] width 47 height 19
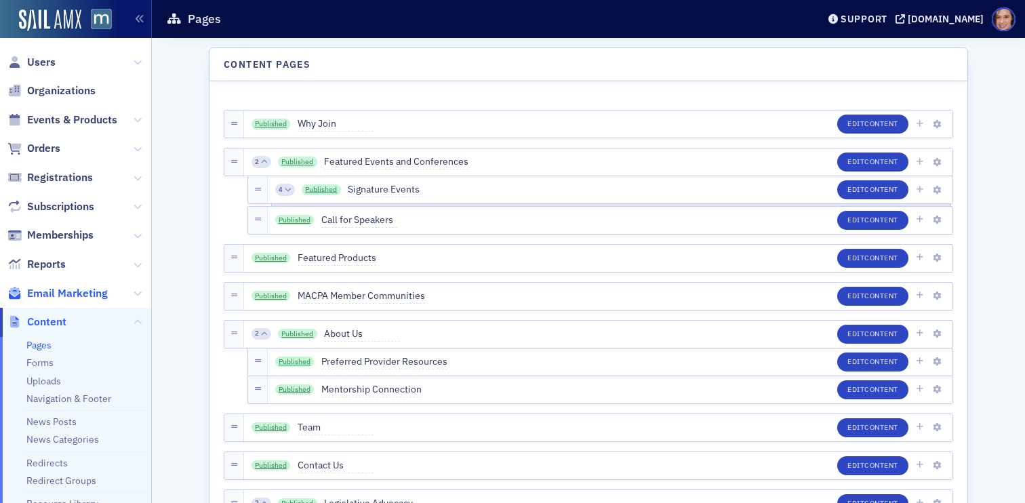
click at [53, 292] on span "Email Marketing" at bounding box center [67, 293] width 81 height 15
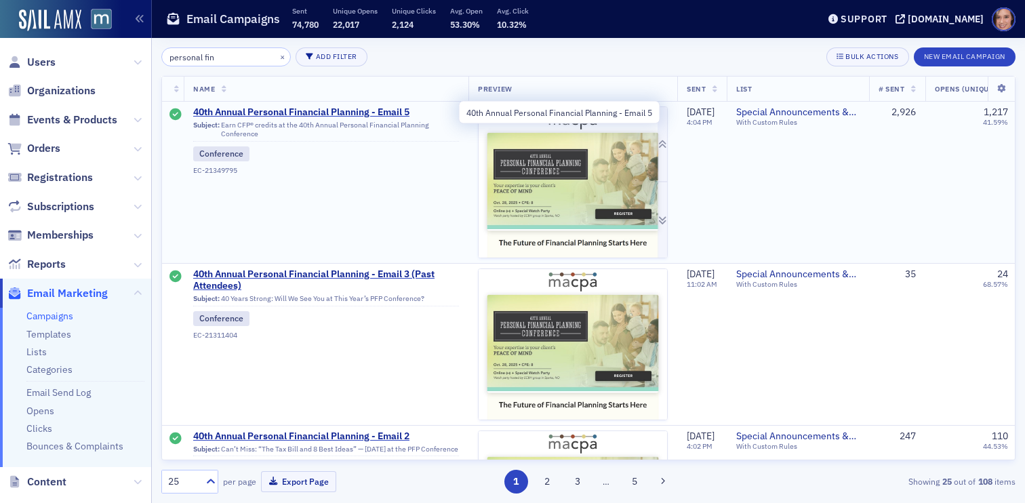
type input "personal fin"
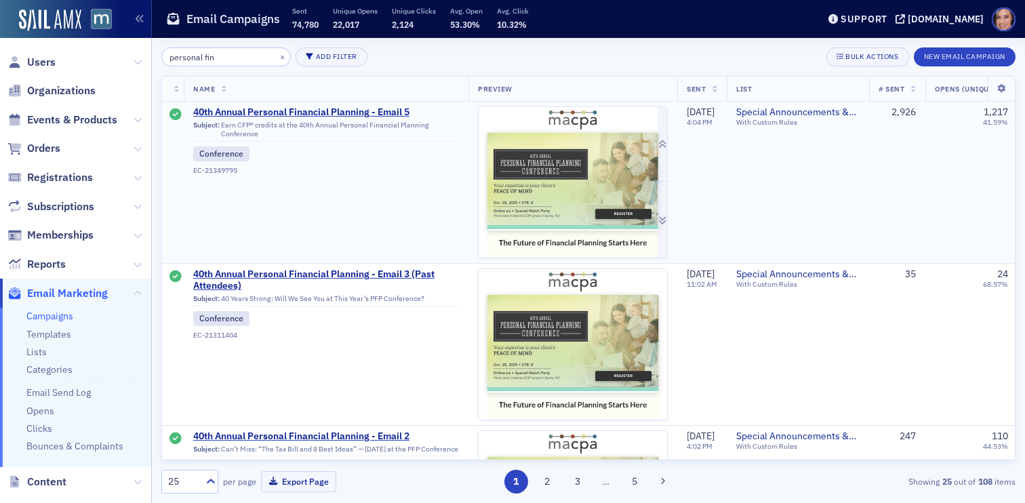
click at [558, 178] on img at bounding box center [573, 386] width 189 height 558
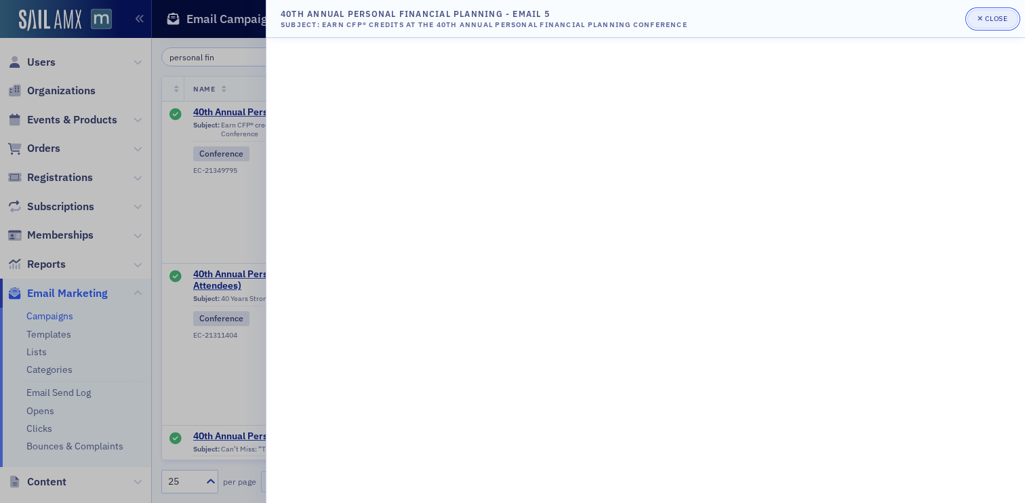
click at [980, 18] on icon "button" at bounding box center [981, 18] width 5 height 5
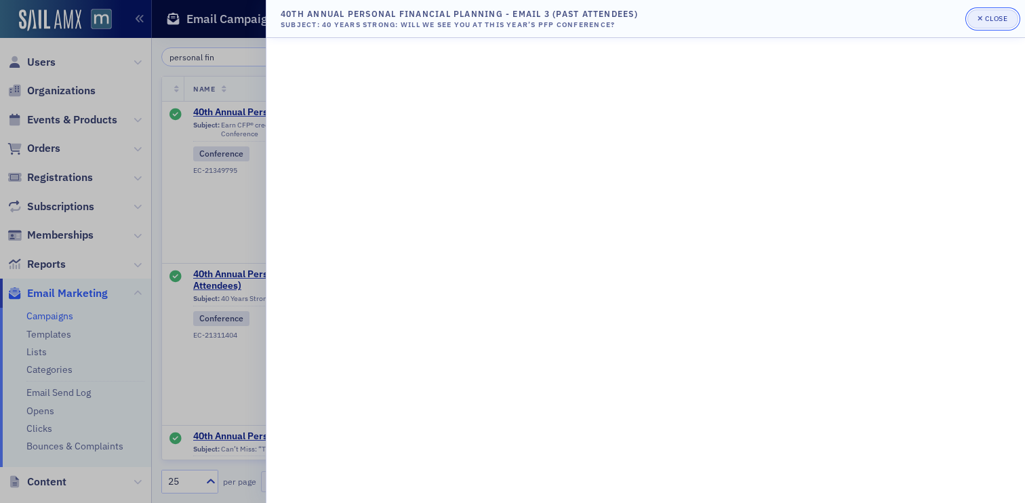
click at [981, 14] on div "button" at bounding box center [981, 19] width 7 height 11
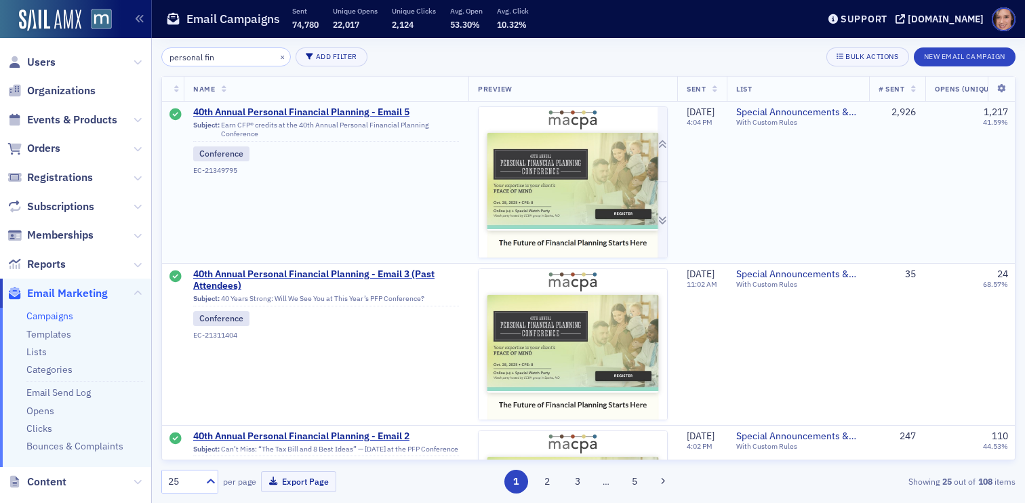
click at [576, 178] on img at bounding box center [573, 386] width 189 height 558
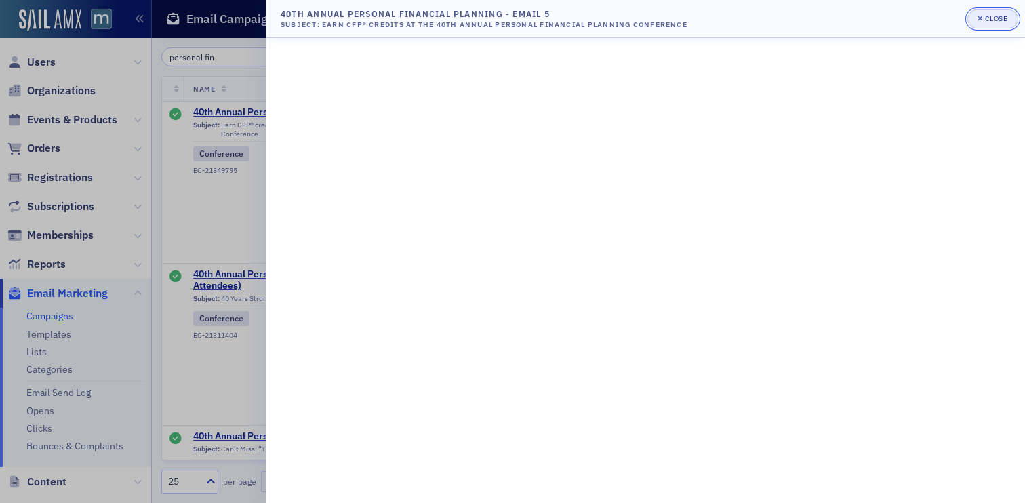
click at [985, 22] on div "button" at bounding box center [981, 19] width 7 height 11
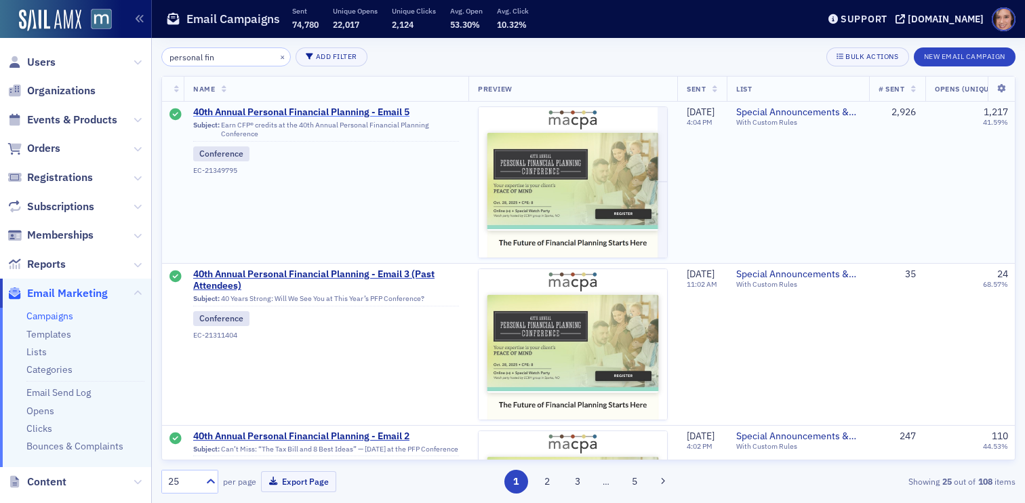
click at [388, 109] on span "40th Annual Personal Financial Planning - Email 5" at bounding box center [326, 112] width 266 height 12
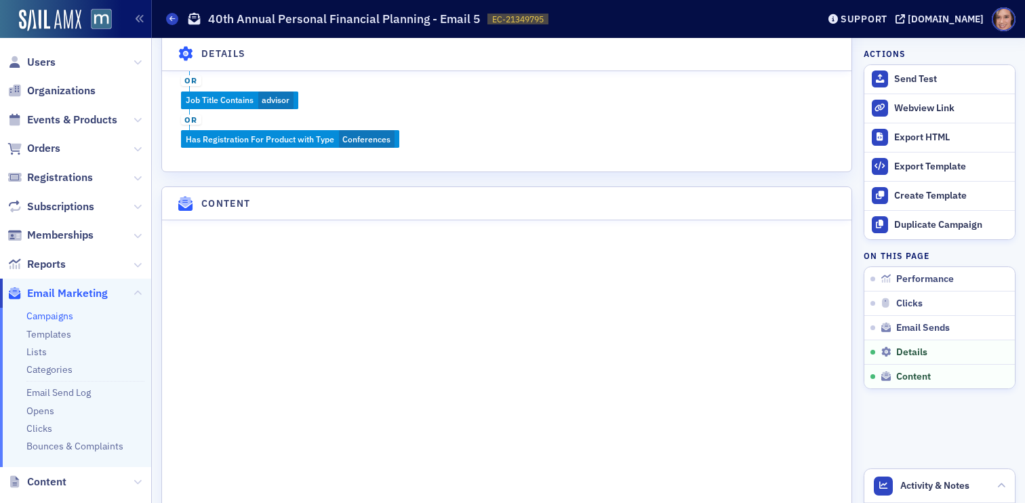
scroll to position [1660, 0]
